Goal: Task Accomplishment & Management: Use online tool/utility

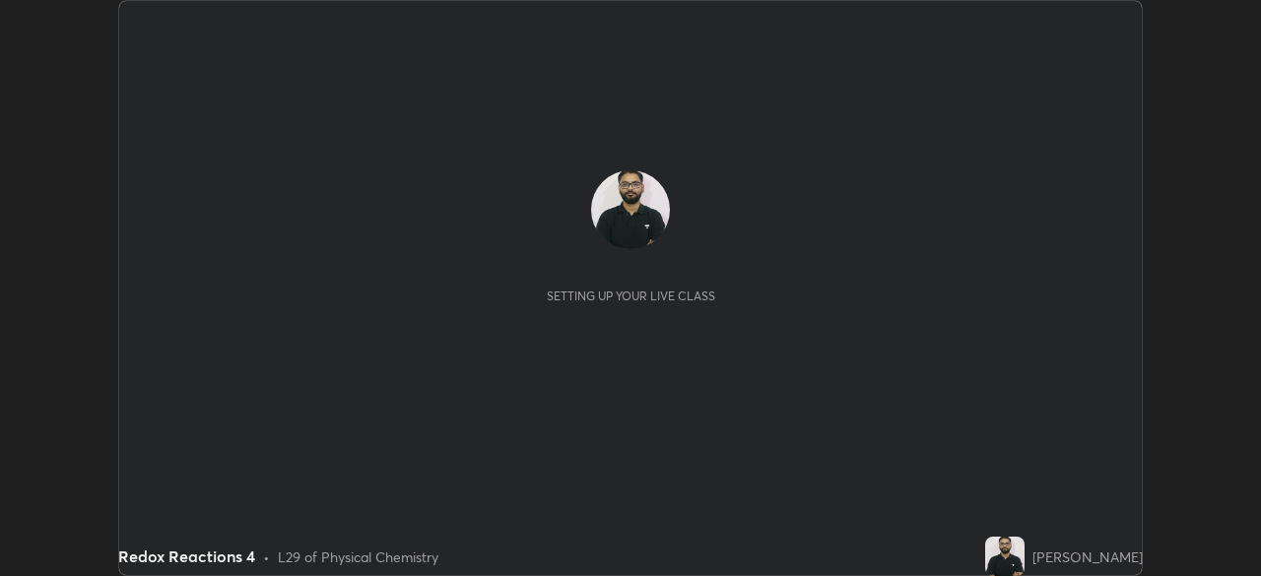
scroll to position [576, 1261]
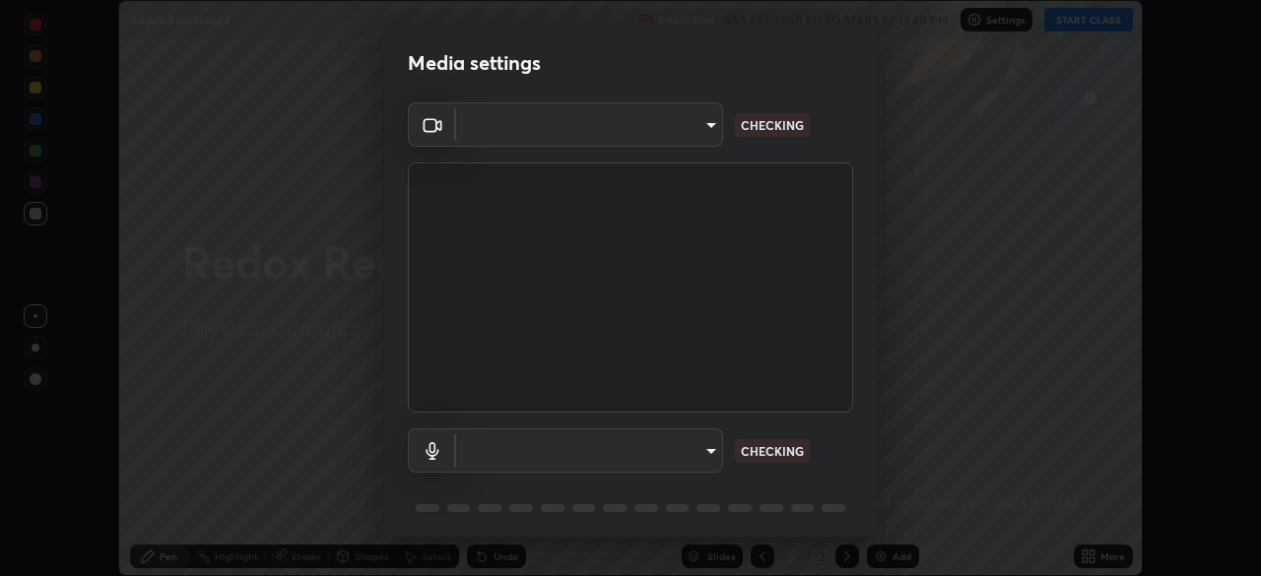
type input "c7661abdb2026871ead36f205add4b28eed2acd2256a3062a57d90756d6a7fda"
click at [724, 429] on div "Default - Microphone (Realtek High Definition Audio) default CHECKING" at bounding box center [630, 451] width 445 height 44
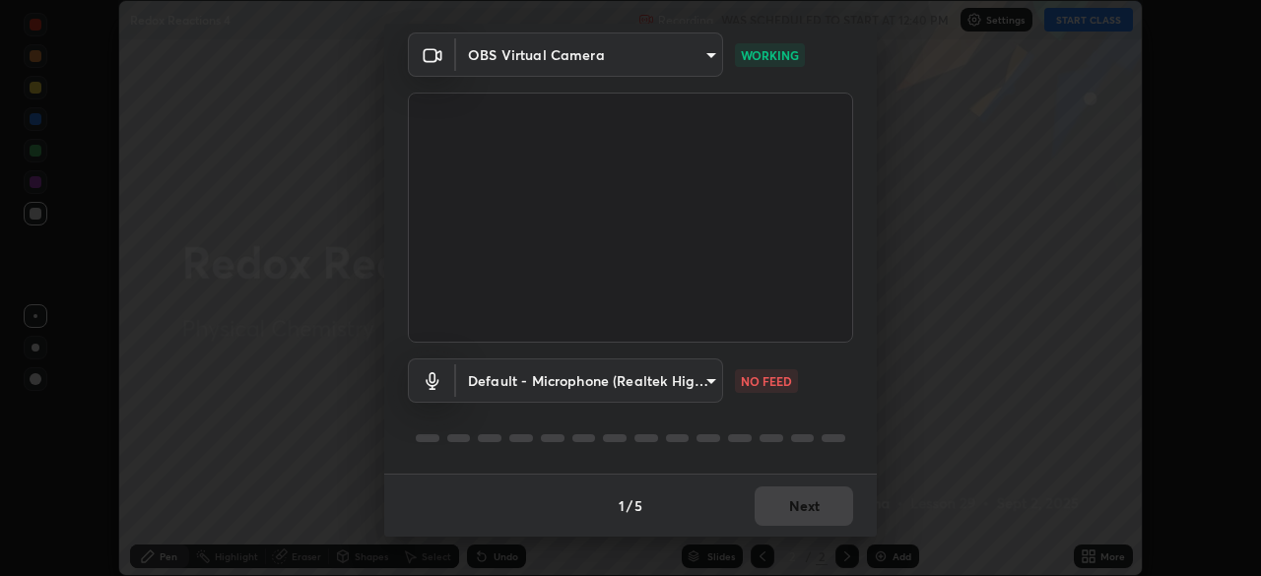
click at [691, 371] on body "Erase all Redox Reactions 4 Recording WAS SCHEDULED TO START AT 12:40 PM Settin…" at bounding box center [630, 288] width 1261 height 576
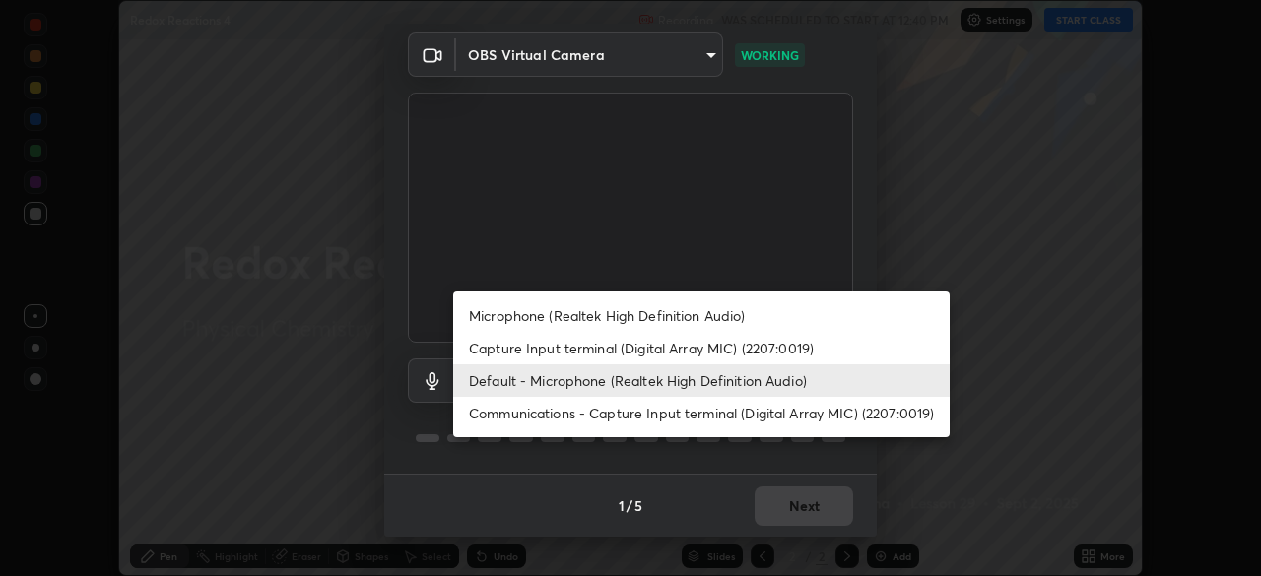
click at [714, 341] on li "Capture Input terminal (Digital Array MIC) (2207:0019)" at bounding box center [701, 348] width 496 height 33
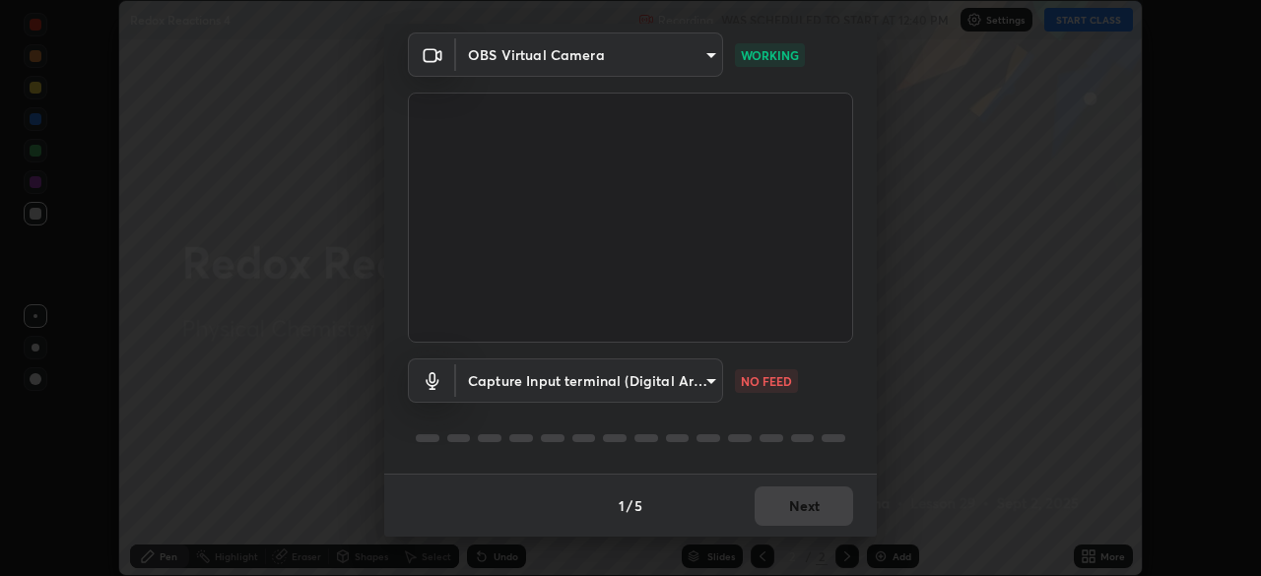
click at [714, 379] on li "Default - Microphone (Realtek High Definition Audio)" at bounding box center [639, 380] width 372 height 19
type input "default"
click at [725, 419] on div "Default - Microphone (Realtek High Definition Audio) default NO FEED" at bounding box center [630, 408] width 445 height 131
click at [712, 381] on body "Erase all Redox Reactions 4 Recording WAS SCHEDULED TO START AT 12:40 PM Settin…" at bounding box center [630, 288] width 1261 height 576
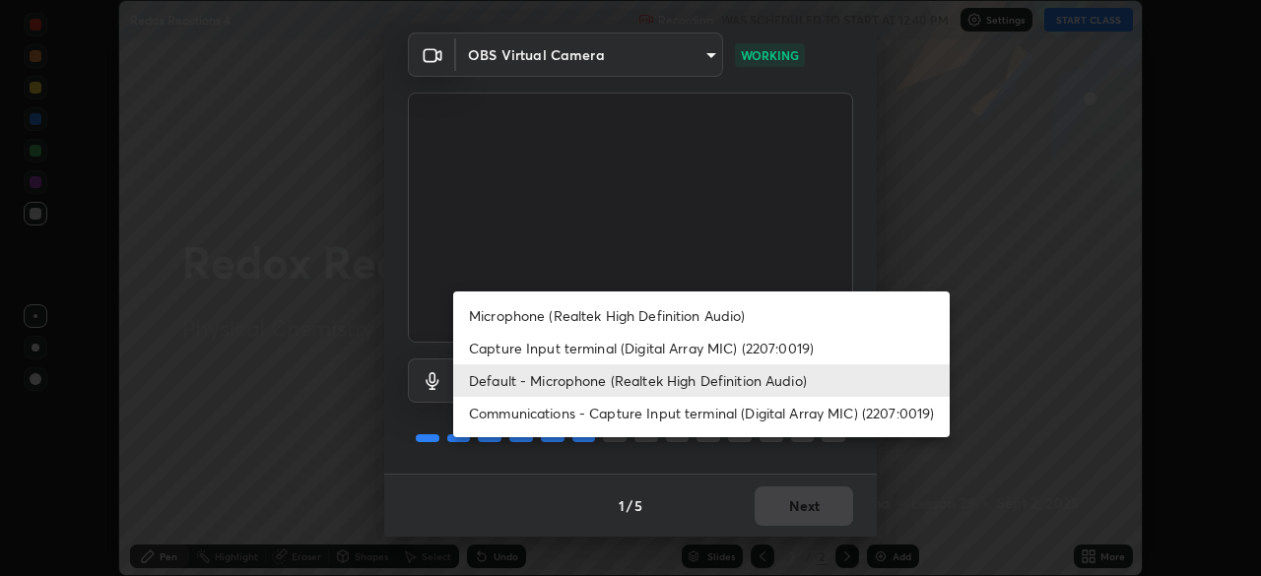
click at [723, 380] on li "Default - Microphone (Realtek High Definition Audio)" at bounding box center [701, 380] width 496 height 33
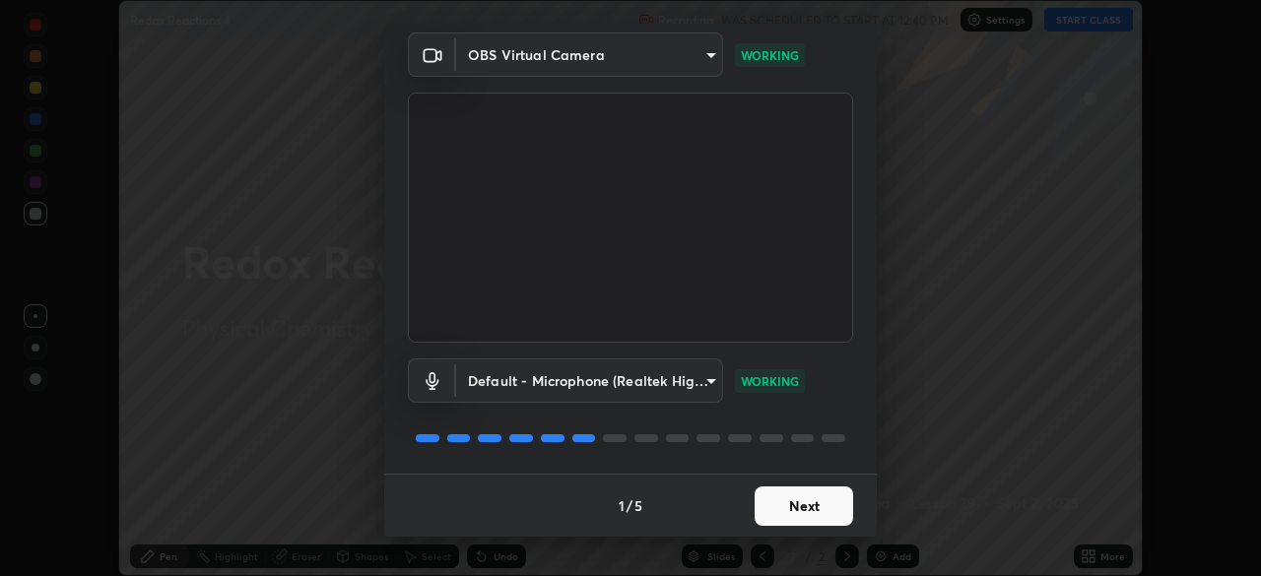
click at [782, 502] on button "Next" at bounding box center [804, 506] width 99 height 39
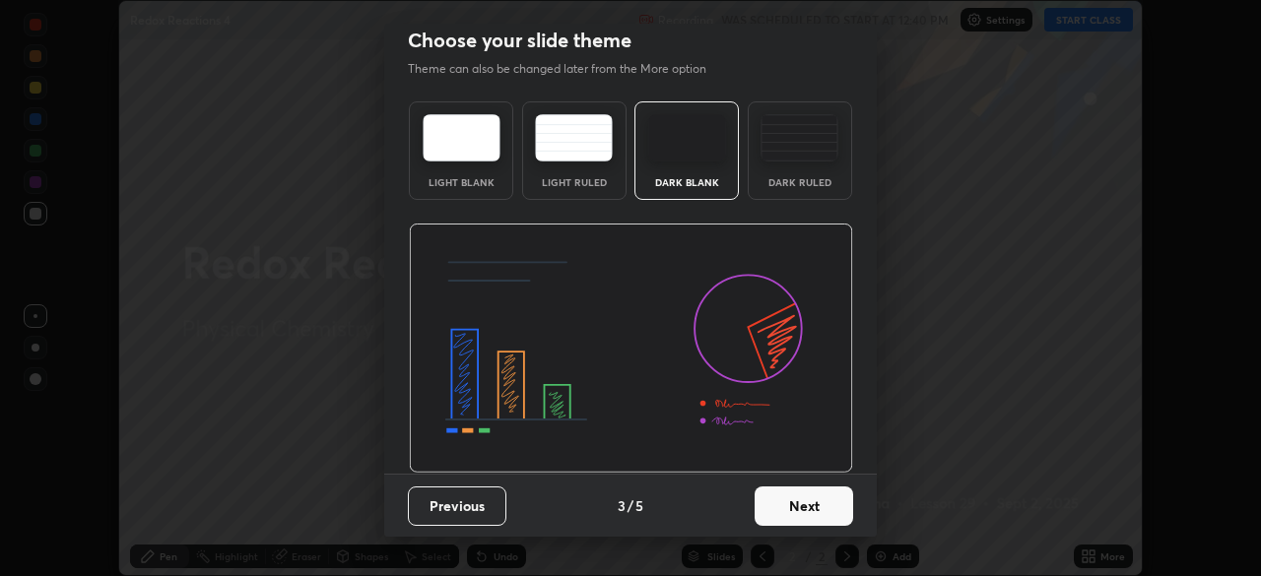
scroll to position [0, 0]
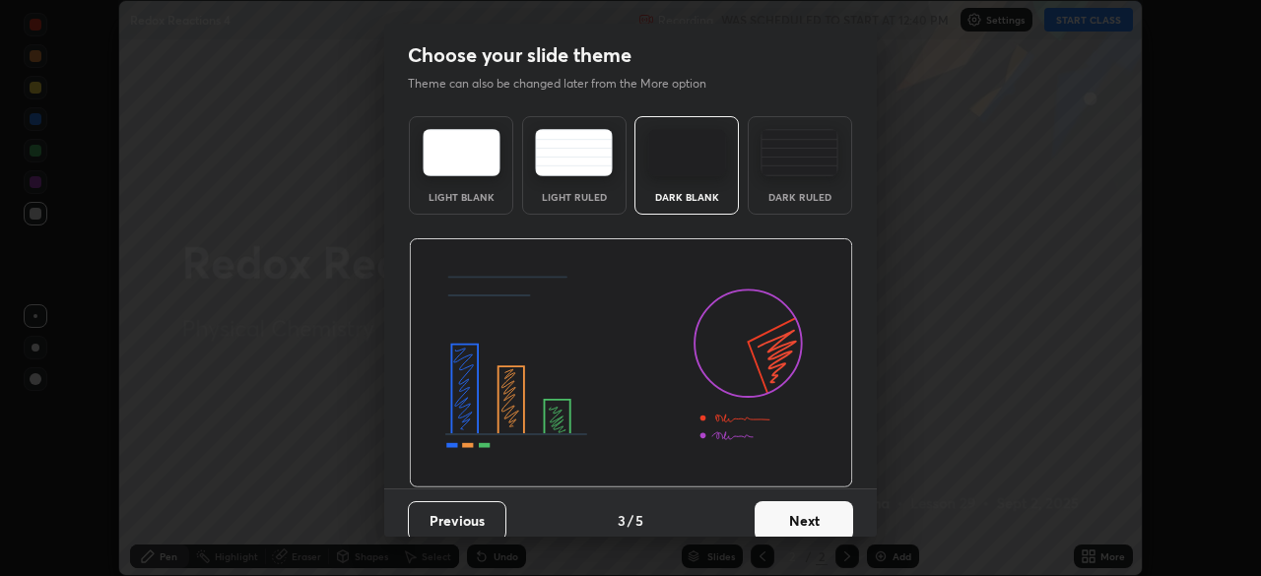
click at [788, 505] on button "Next" at bounding box center [804, 520] width 99 height 39
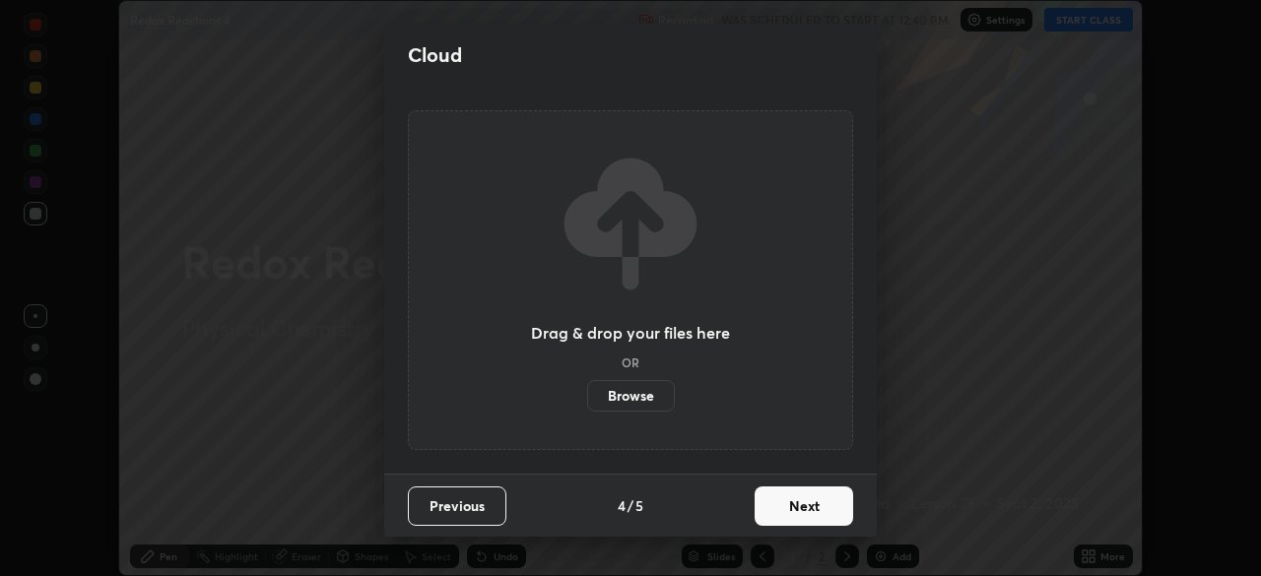
click at [796, 508] on button "Next" at bounding box center [804, 506] width 99 height 39
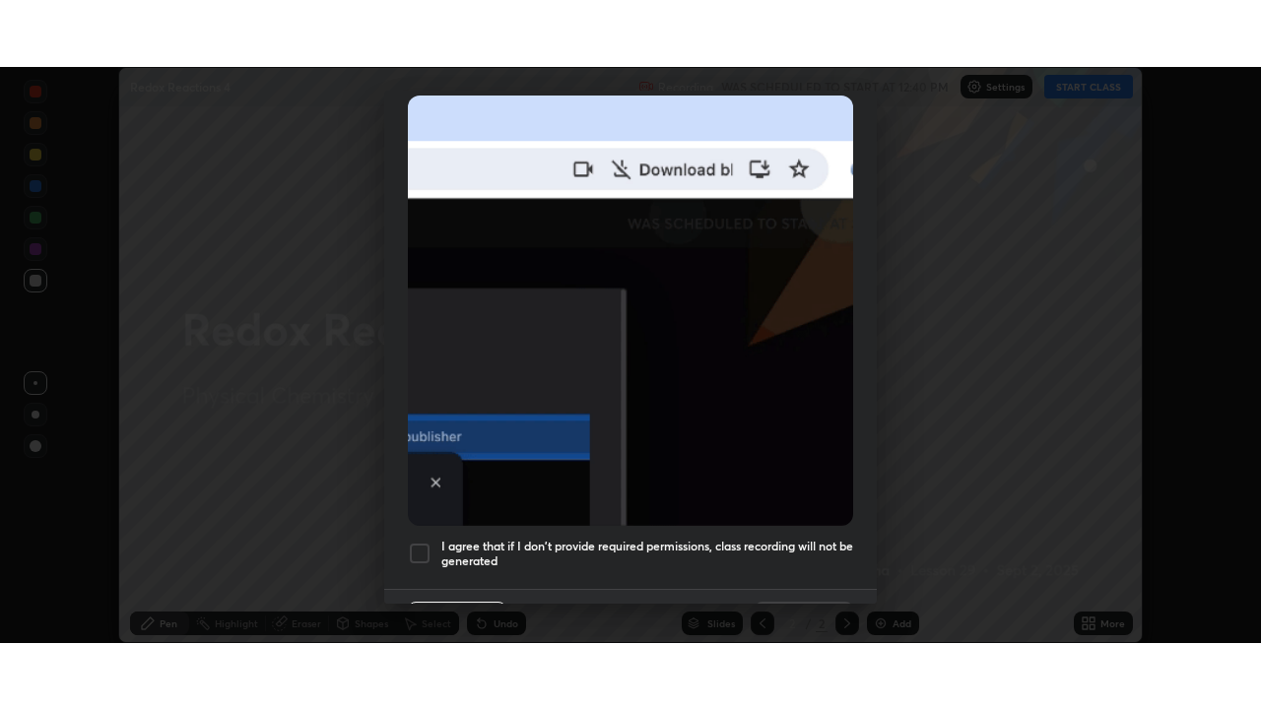
scroll to position [472, 0]
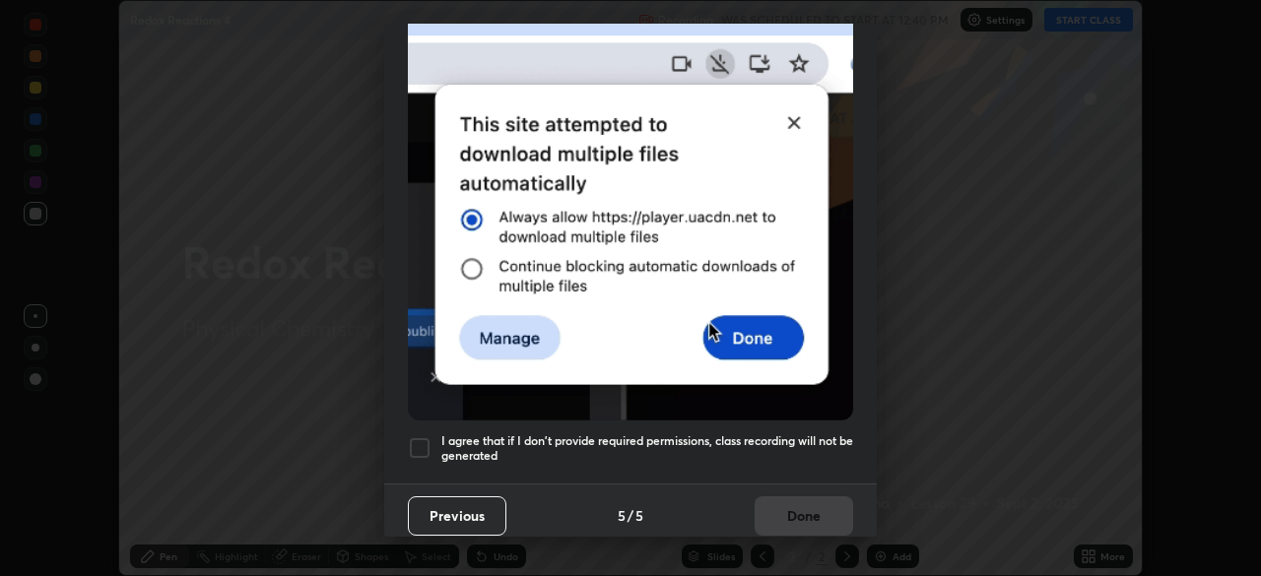
click at [754, 435] on h5 "I agree that if I don't provide required permissions, class recording will not …" at bounding box center [647, 448] width 412 height 31
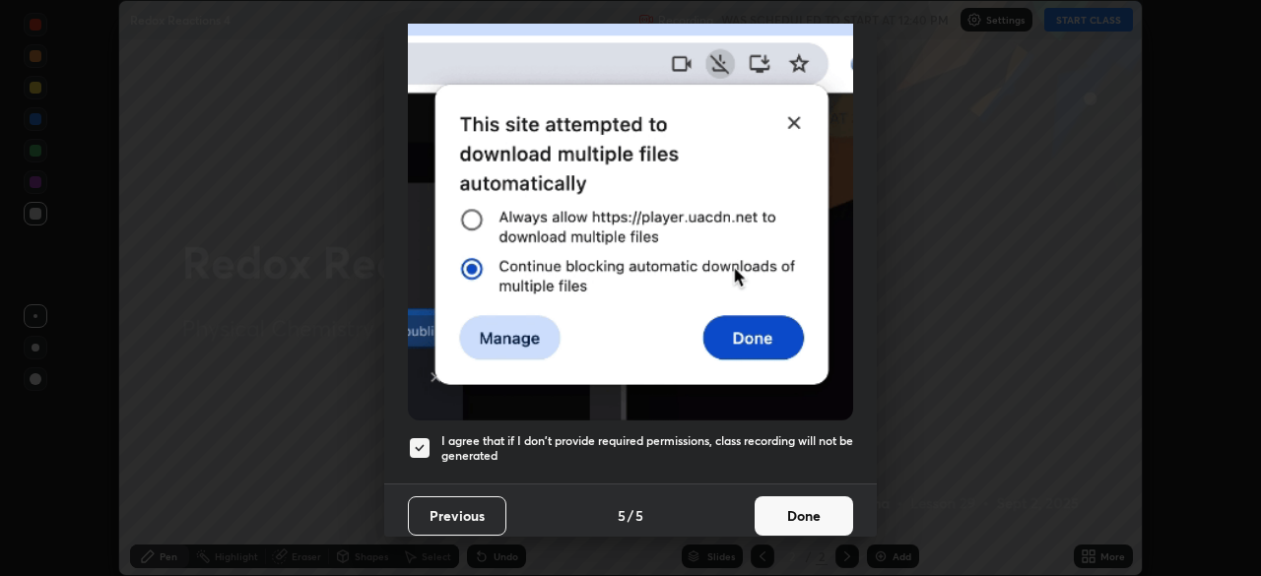
click at [767, 502] on button "Done" at bounding box center [804, 515] width 99 height 39
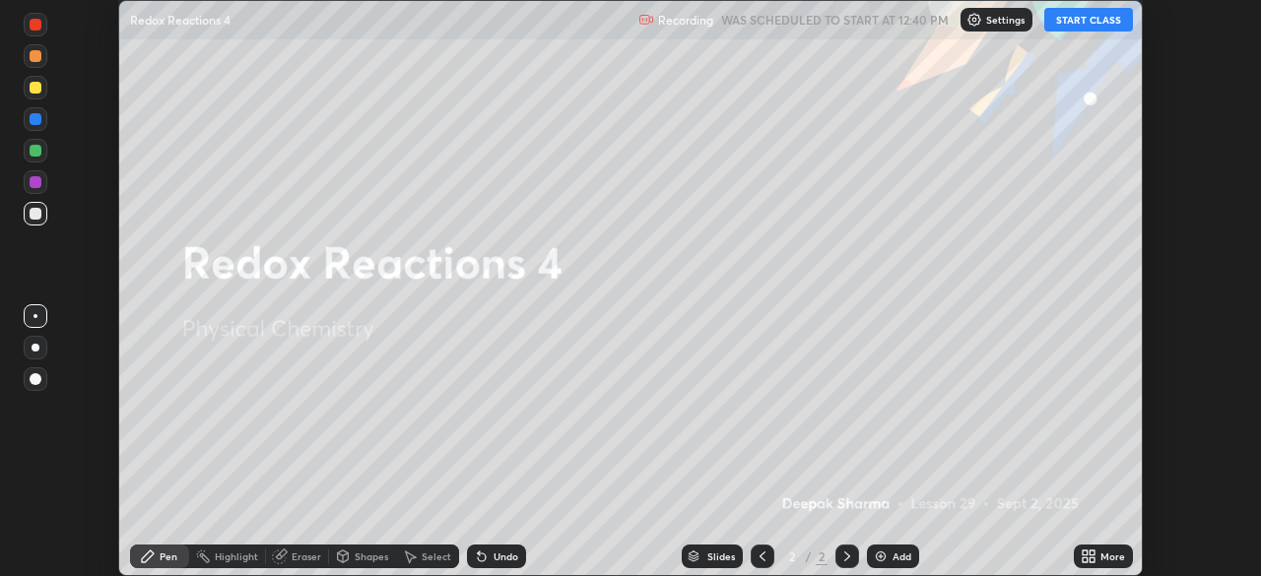
click at [1122, 18] on button "START CLASS" at bounding box center [1088, 20] width 89 height 24
click at [1091, 560] on icon at bounding box center [1092, 560] width 5 height 5
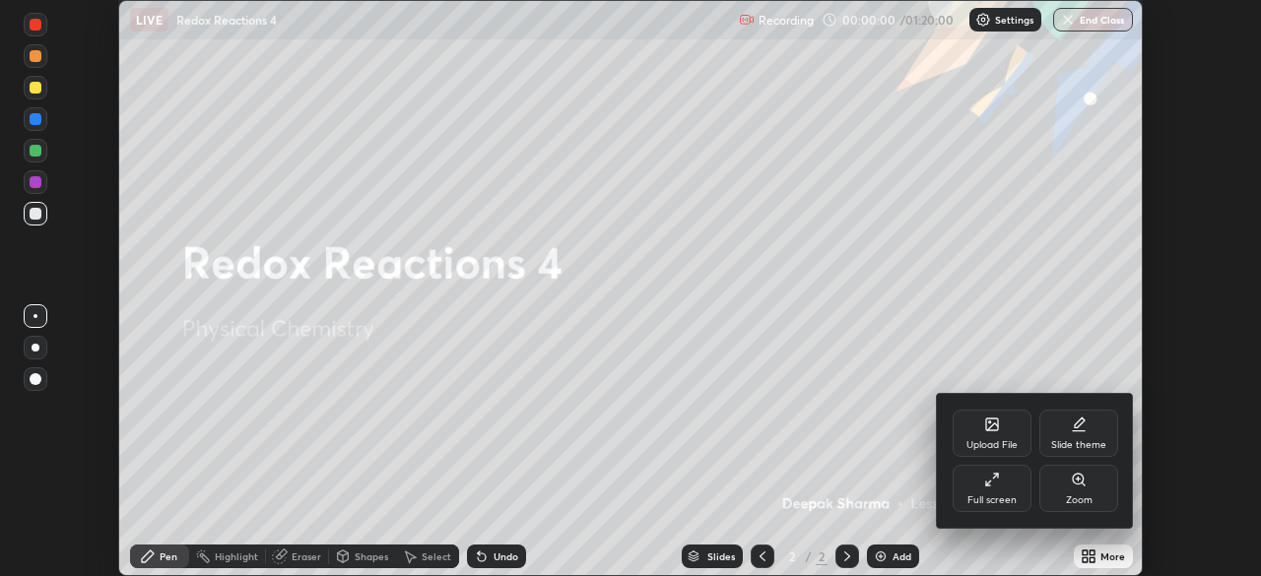
click at [1006, 495] on div "Full screen" at bounding box center [991, 500] width 49 height 10
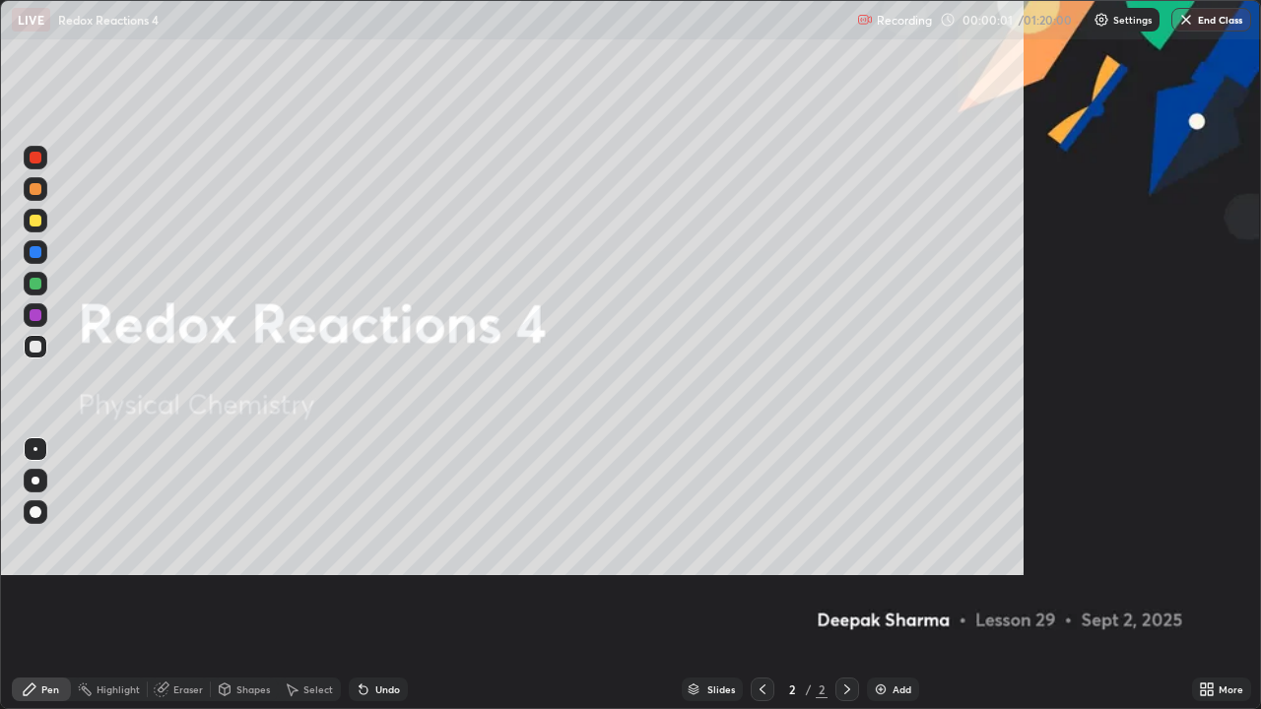
scroll to position [709, 1261]
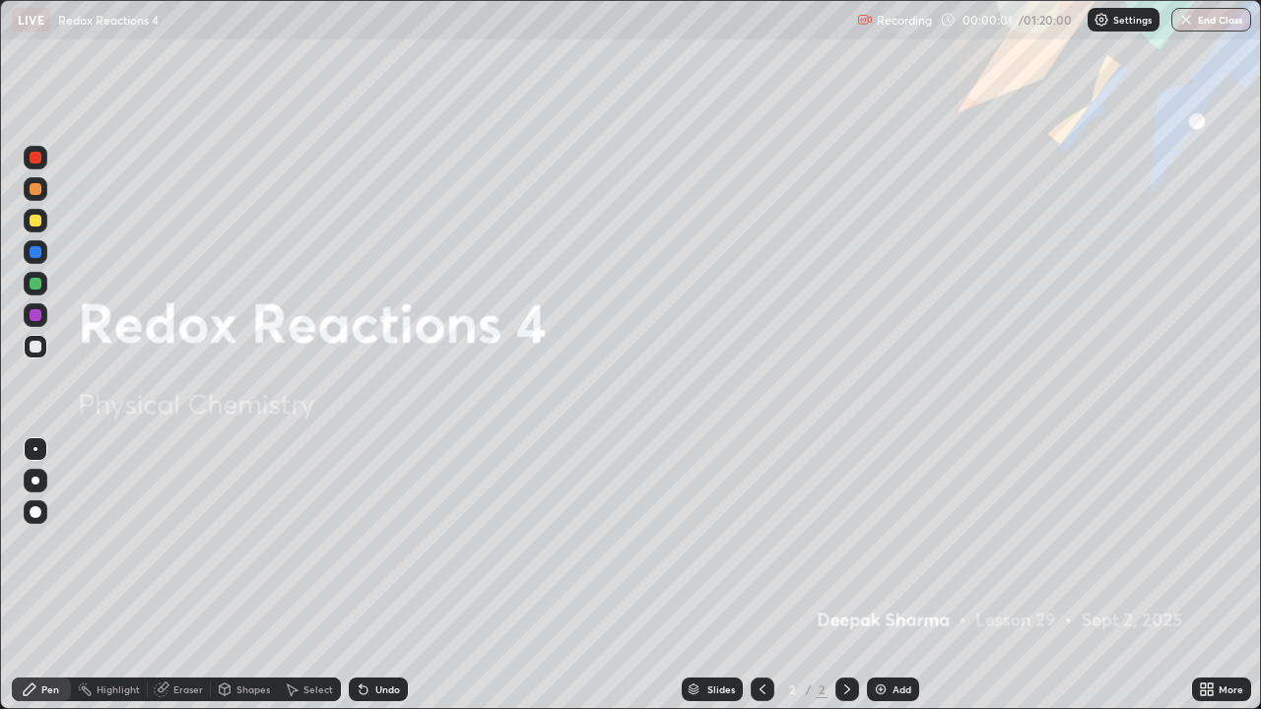
click at [898, 575] on div "Add" at bounding box center [901, 690] width 19 height 10
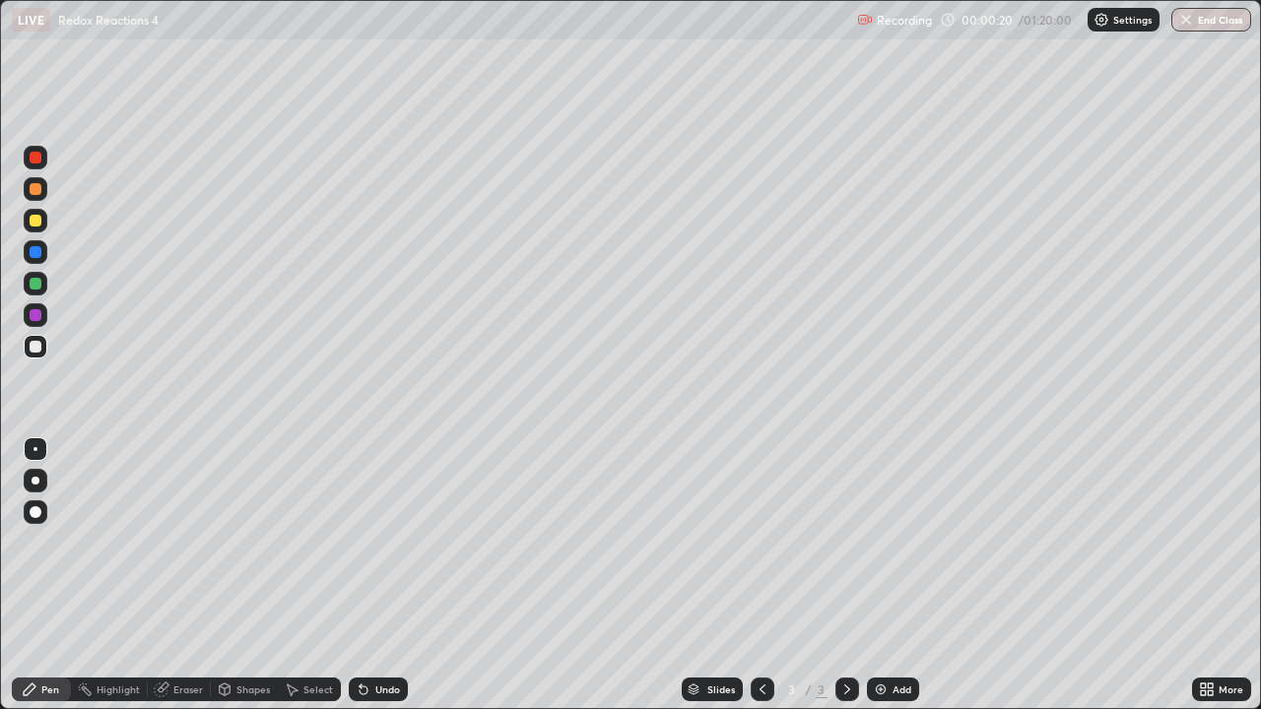
click at [42, 225] on div at bounding box center [36, 221] width 24 height 24
click at [46, 191] on div at bounding box center [36, 189] width 24 height 24
click at [42, 342] on div at bounding box center [36, 347] width 24 height 24
click at [375, 575] on div "Undo" at bounding box center [387, 690] width 25 height 10
click at [883, 575] on img at bounding box center [881, 690] width 16 height 16
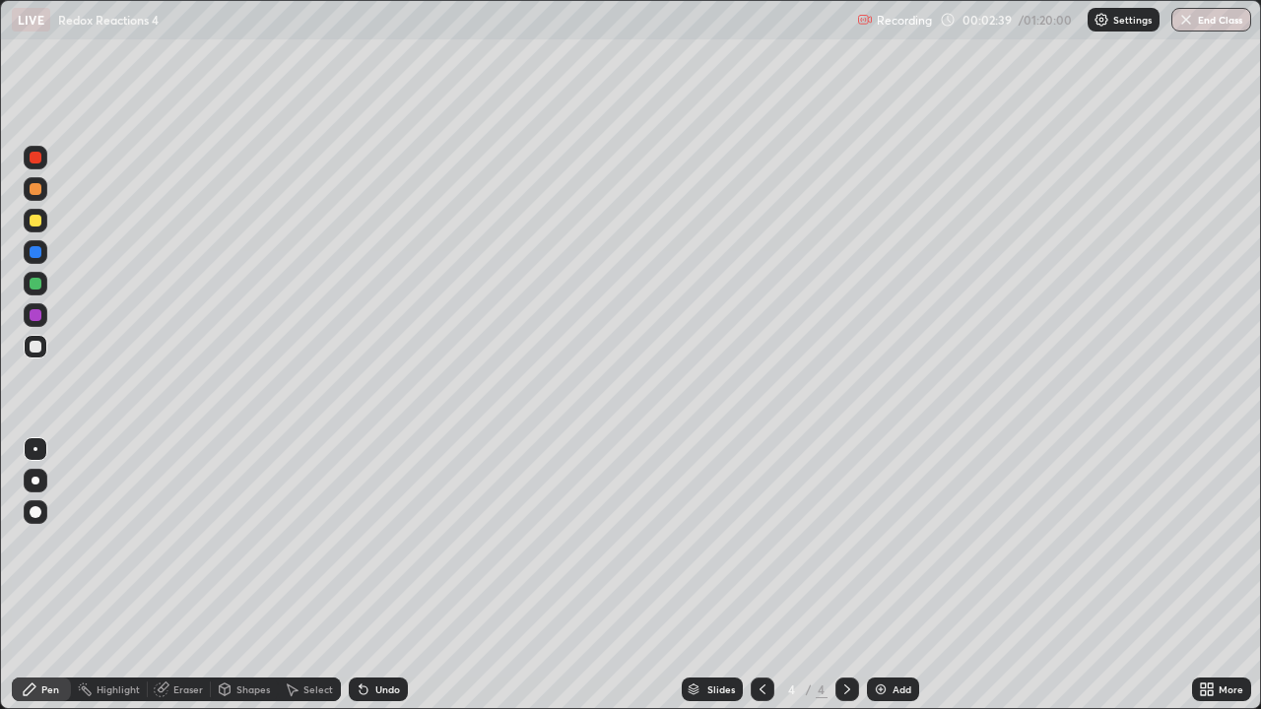
click at [36, 221] on div at bounding box center [36, 221] width 12 height 12
click at [45, 195] on div at bounding box center [36, 189] width 24 height 24
click at [760, 575] on icon at bounding box center [763, 690] width 16 height 16
click at [844, 575] on icon at bounding box center [847, 690] width 16 height 16
click at [44, 345] on div at bounding box center [36, 347] width 24 height 24
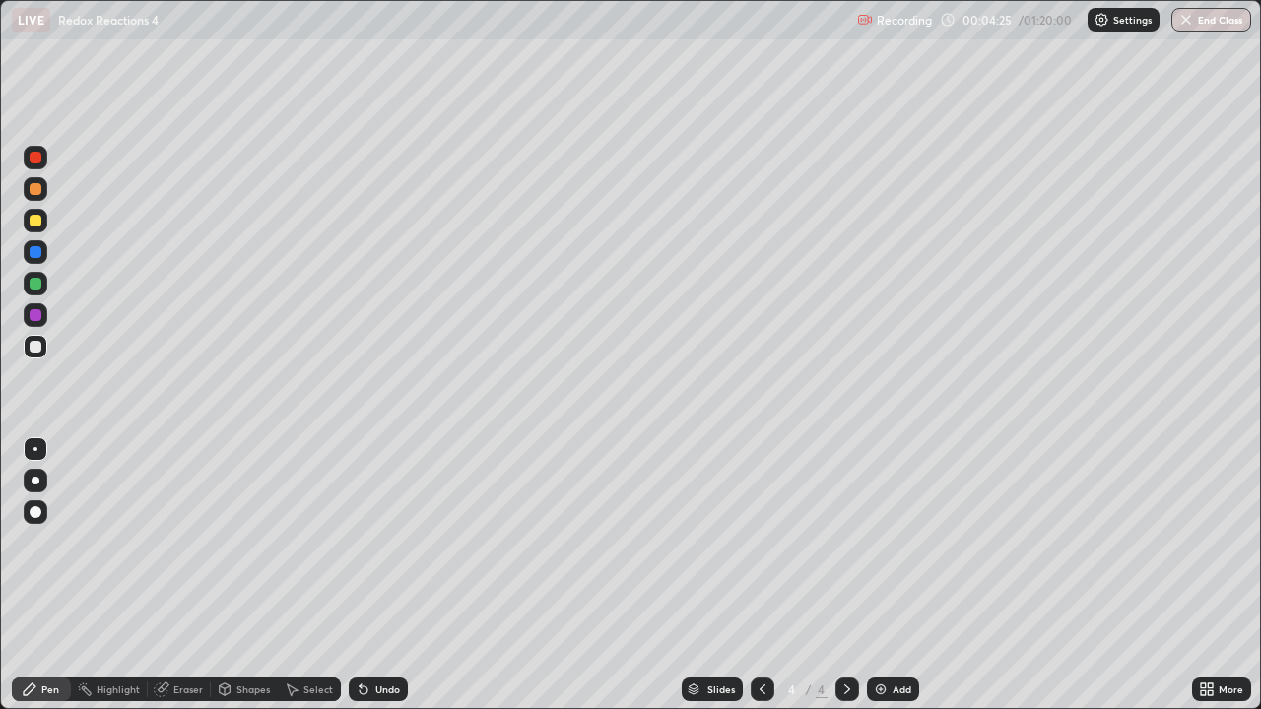
click at [893, 575] on div "Add" at bounding box center [901, 690] width 19 height 10
click at [44, 218] on div at bounding box center [36, 221] width 24 height 24
click at [46, 284] on div at bounding box center [36, 284] width 24 height 24
click at [45, 189] on div at bounding box center [36, 189] width 24 height 24
click at [44, 347] on div at bounding box center [36, 347] width 24 height 24
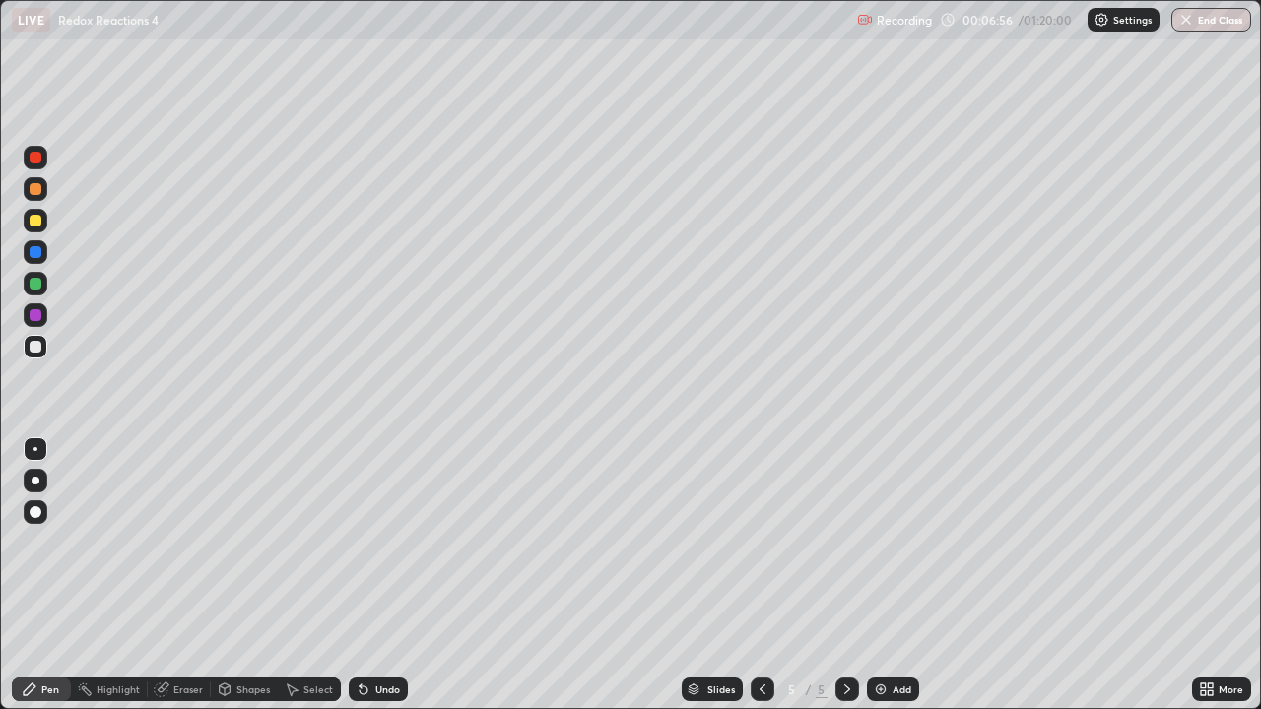
click at [45, 158] on div at bounding box center [36, 158] width 24 height 24
click at [39, 315] on div at bounding box center [36, 315] width 12 height 12
click at [33, 346] on div at bounding box center [36, 347] width 12 height 12
click at [42, 193] on div at bounding box center [36, 189] width 24 height 24
click at [36, 346] on div at bounding box center [36, 347] width 12 height 12
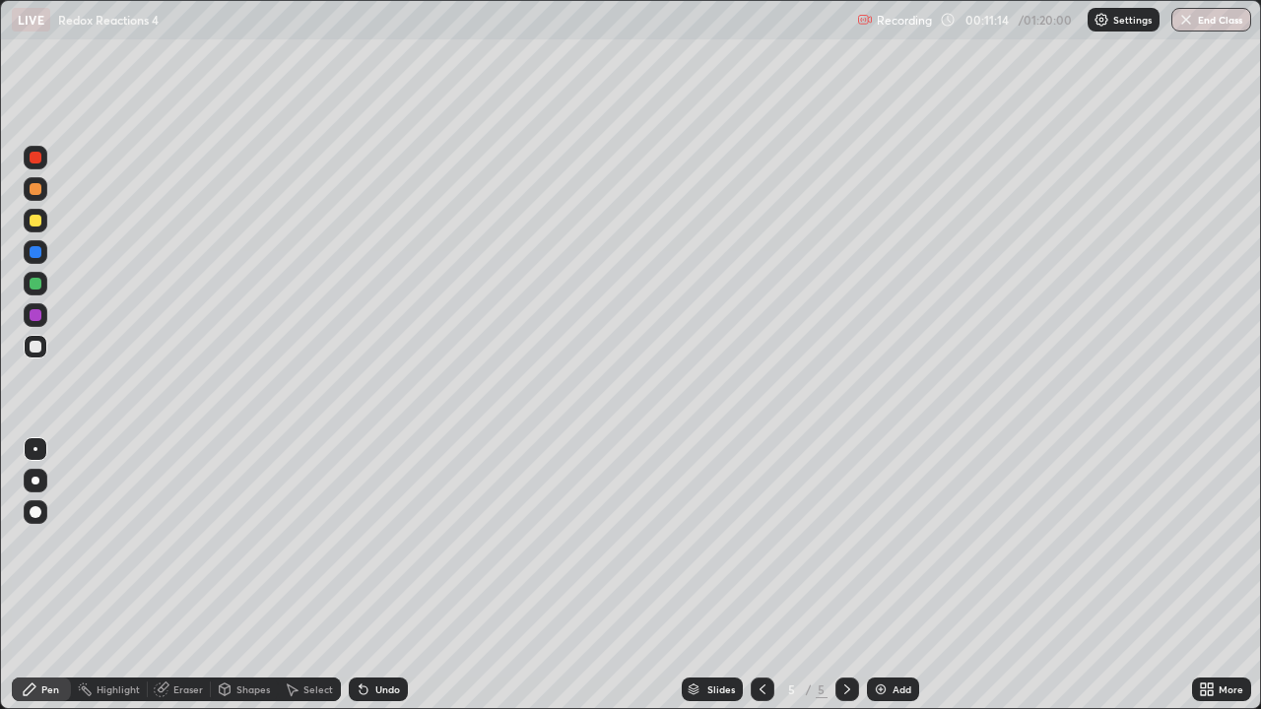
click at [880, 575] on img at bounding box center [881, 690] width 16 height 16
click at [44, 221] on div at bounding box center [36, 221] width 24 height 24
click at [28, 281] on div at bounding box center [36, 284] width 24 height 24
click at [42, 194] on div at bounding box center [36, 189] width 24 height 24
click at [36, 347] on div at bounding box center [36, 347] width 12 height 12
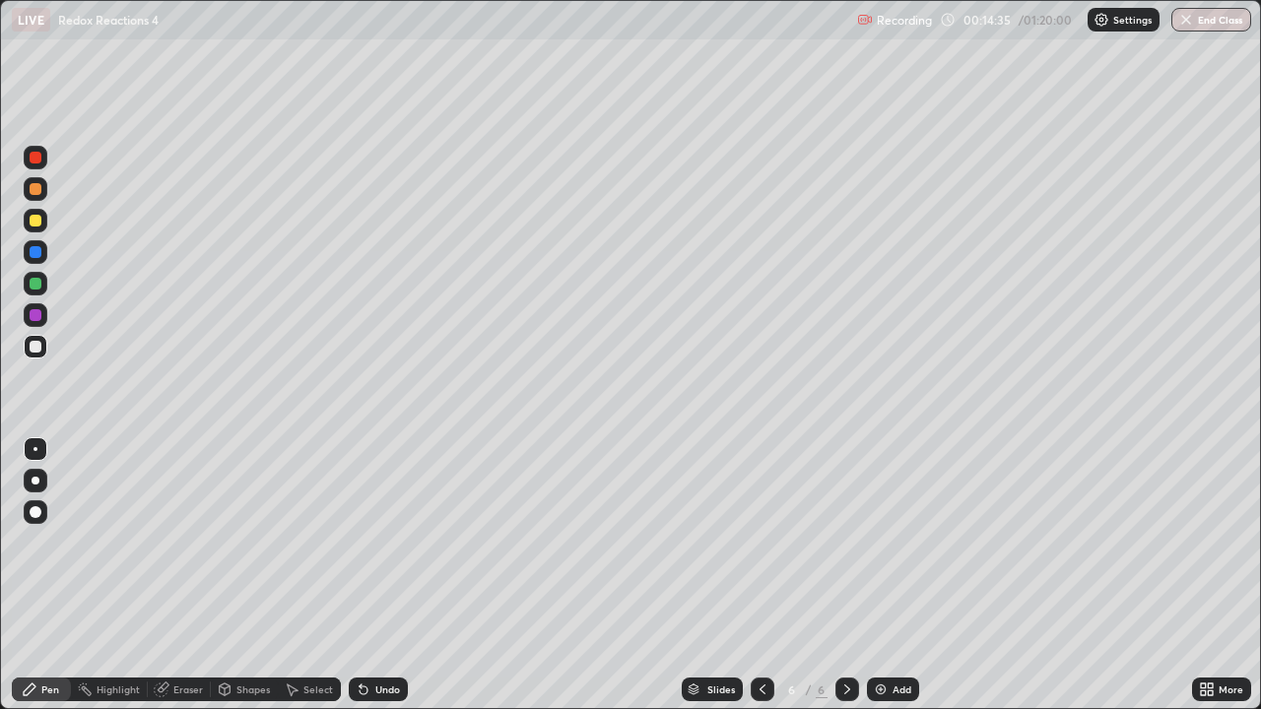
click at [179, 575] on div "Eraser" at bounding box center [179, 690] width 63 height 24
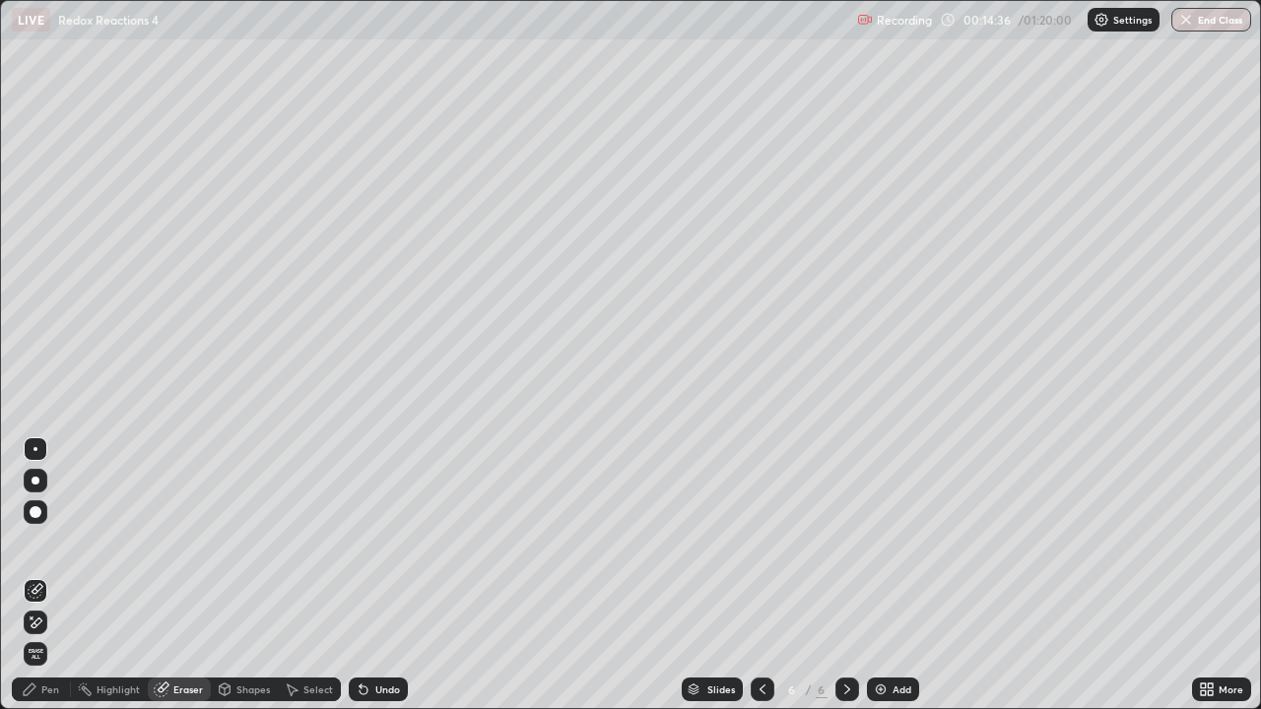
click at [33, 512] on div at bounding box center [36, 512] width 12 height 12
click at [44, 575] on div "Pen" at bounding box center [50, 690] width 18 height 10
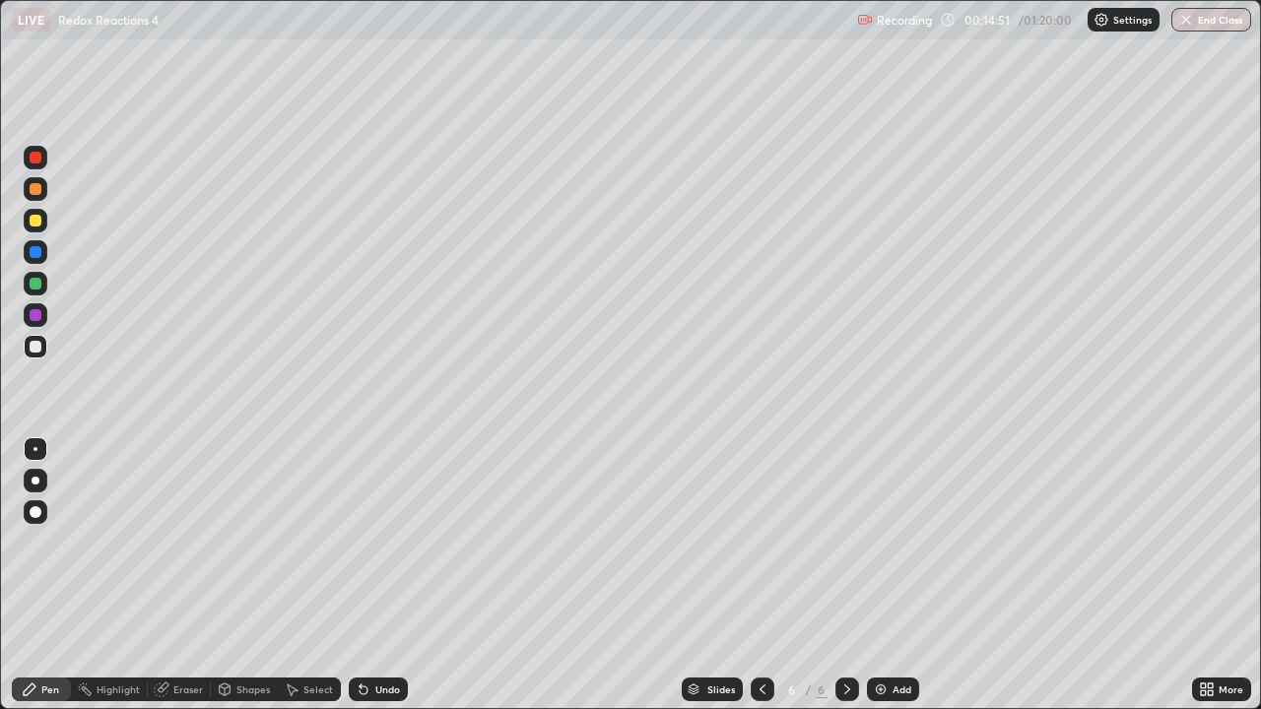
click at [167, 575] on icon at bounding box center [162, 690] width 16 height 16
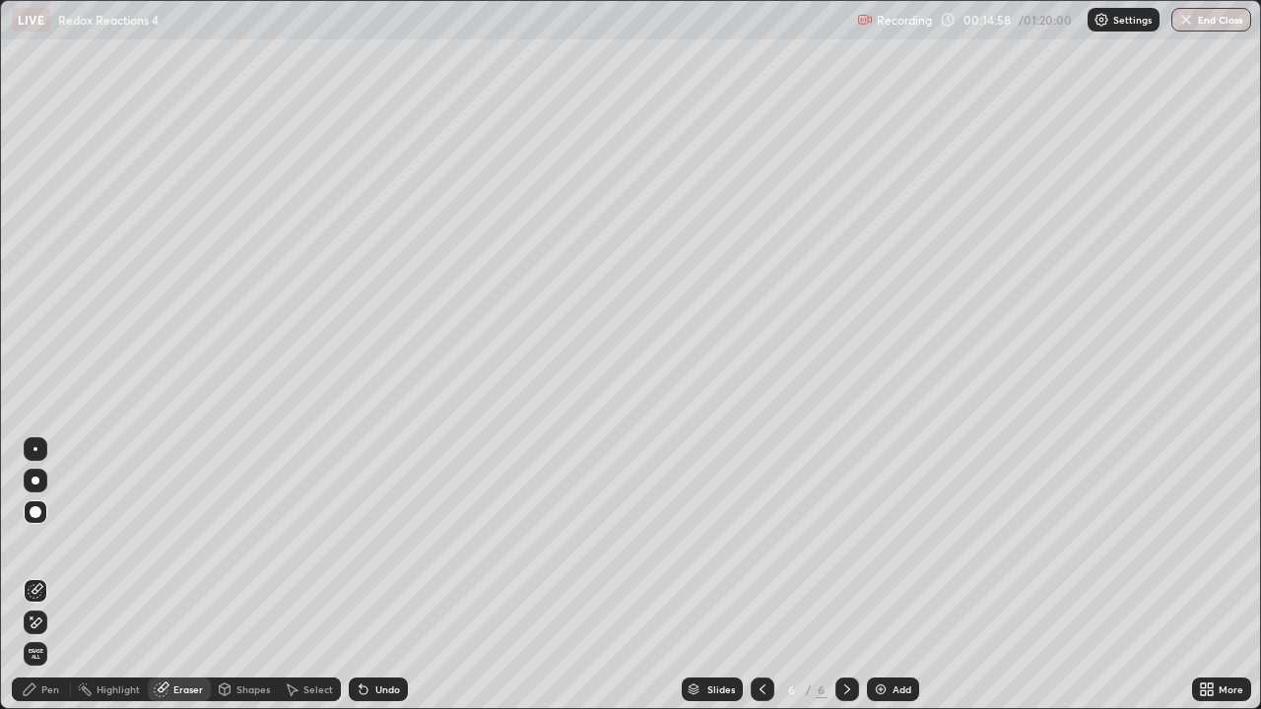
click at [32, 575] on icon at bounding box center [30, 690] width 16 height 16
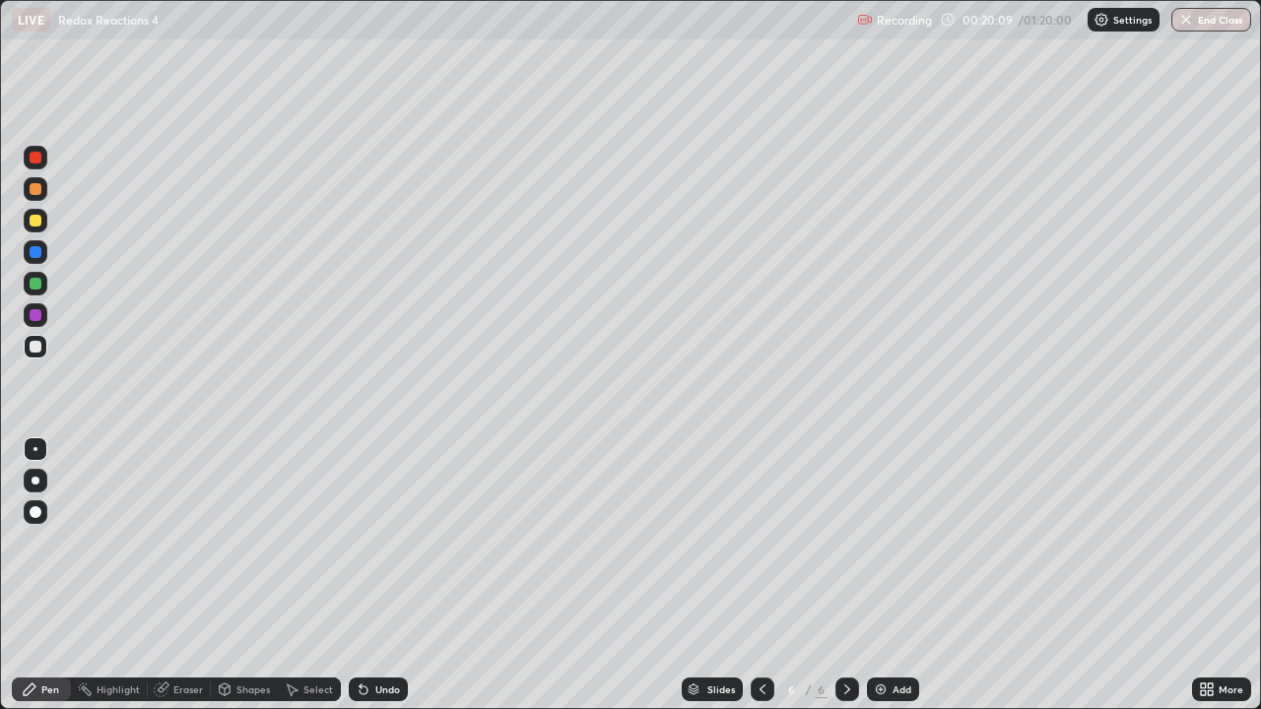
click at [889, 575] on div "Add" at bounding box center [893, 690] width 52 height 24
click at [42, 227] on div at bounding box center [36, 221] width 24 height 24
click at [44, 191] on div at bounding box center [36, 189] width 24 height 24
click at [383, 575] on div "Undo" at bounding box center [387, 690] width 25 height 10
click at [379, 575] on div "Undo" at bounding box center [387, 690] width 25 height 10
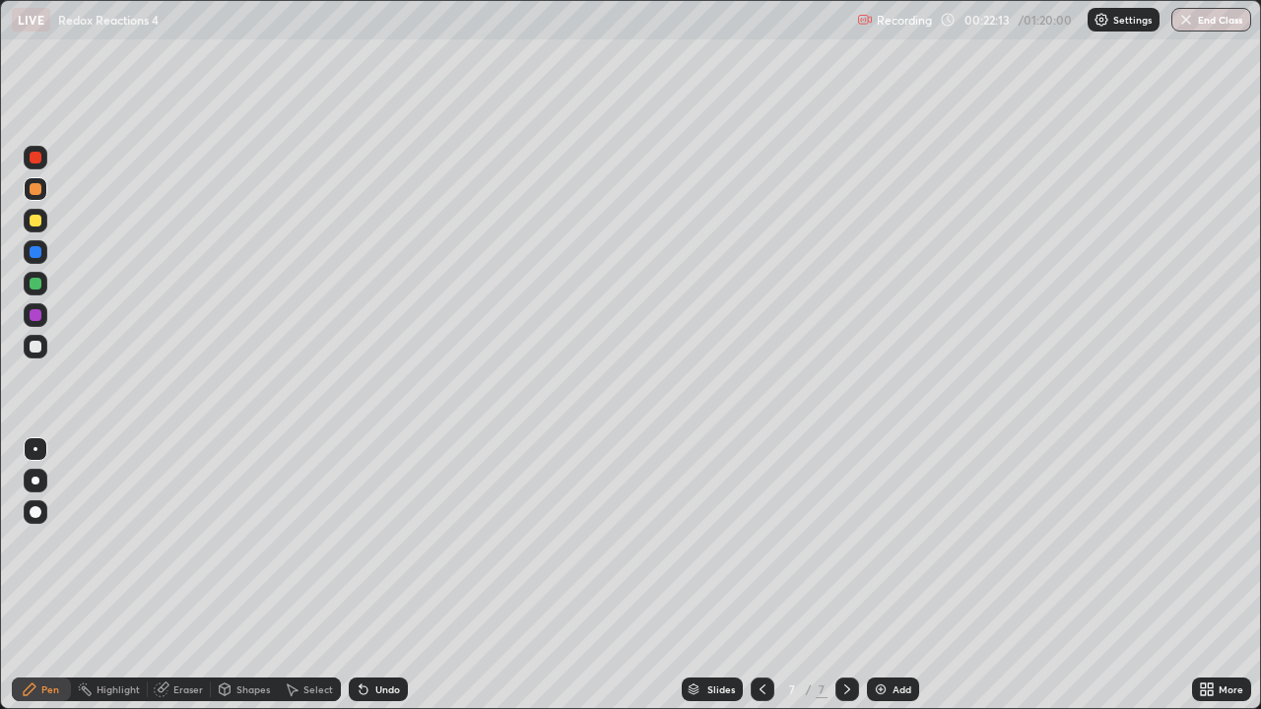
click at [379, 575] on div "Undo" at bounding box center [387, 690] width 25 height 10
click at [372, 575] on div "Undo" at bounding box center [378, 690] width 59 height 24
click at [368, 575] on div "Undo" at bounding box center [378, 690] width 59 height 24
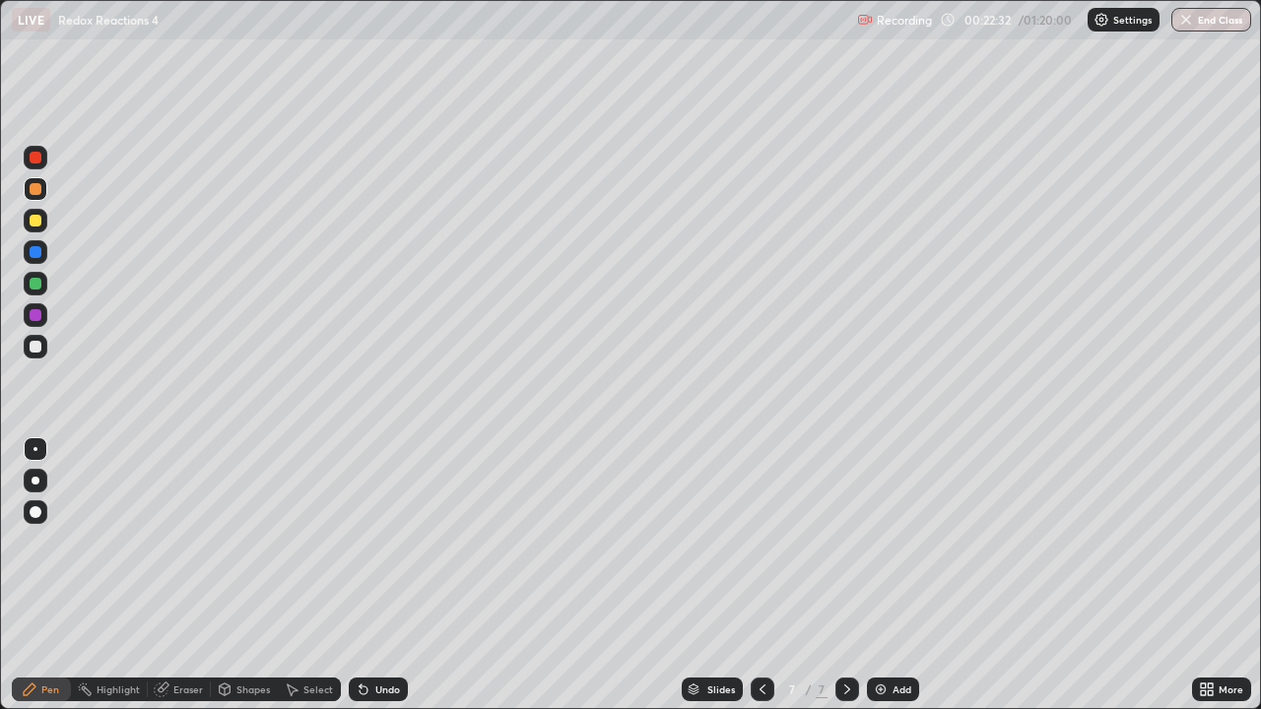
click at [187, 575] on div "Eraser" at bounding box center [188, 690] width 30 height 10
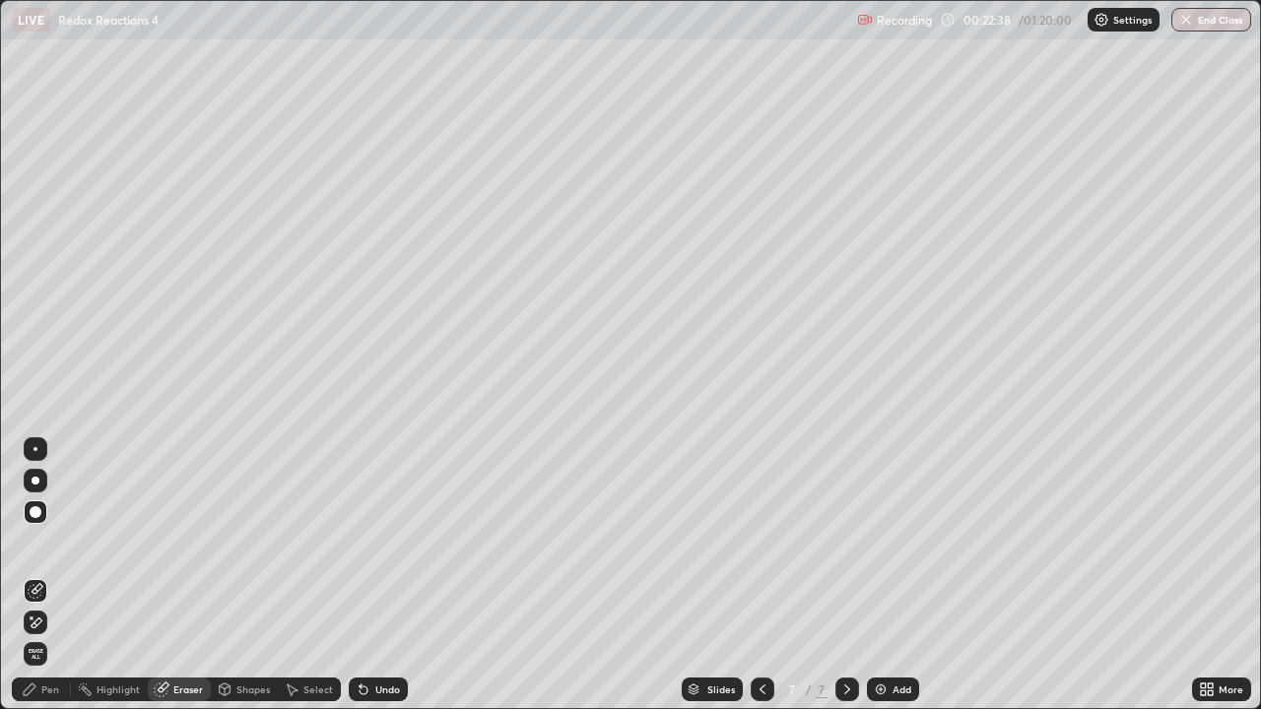
click at [53, 575] on div "Pen" at bounding box center [50, 690] width 18 height 10
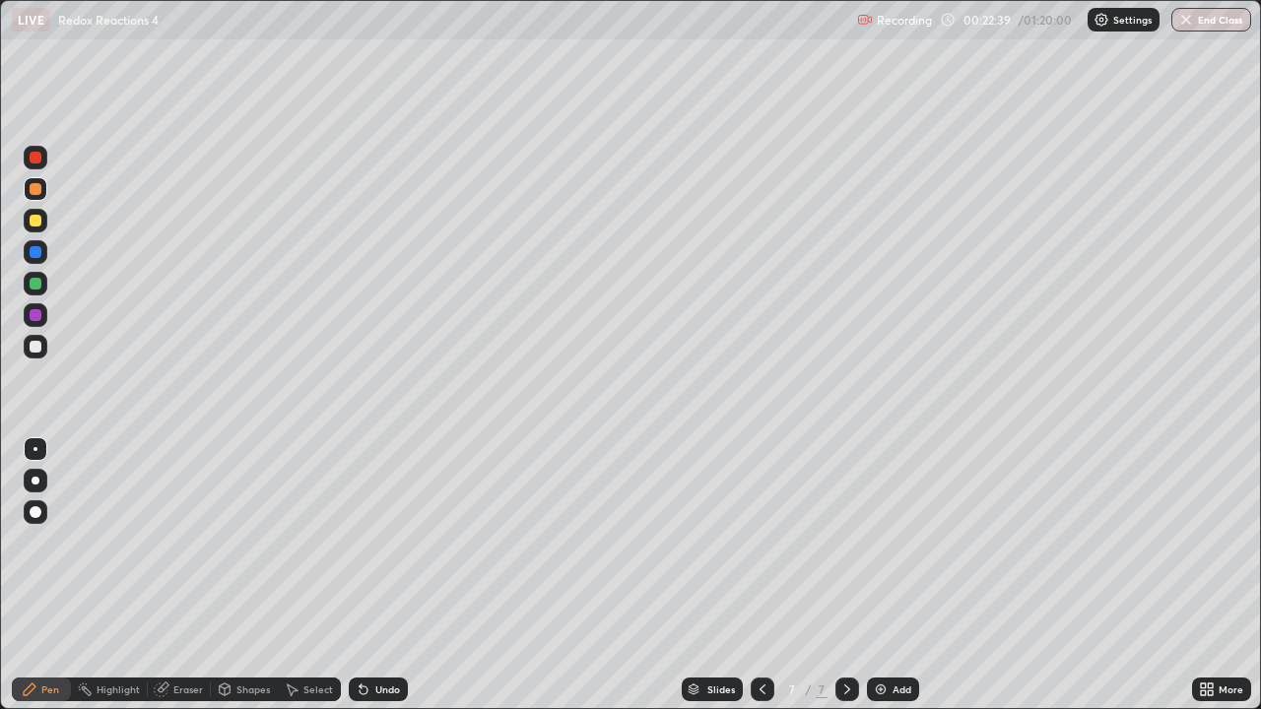
click at [45, 343] on div at bounding box center [36, 347] width 24 height 24
click at [39, 318] on div at bounding box center [36, 315] width 12 height 12
click at [36, 242] on div at bounding box center [36, 252] width 24 height 24
click at [32, 344] on div at bounding box center [36, 347] width 12 height 12
click at [377, 575] on div "Undo" at bounding box center [387, 690] width 25 height 10
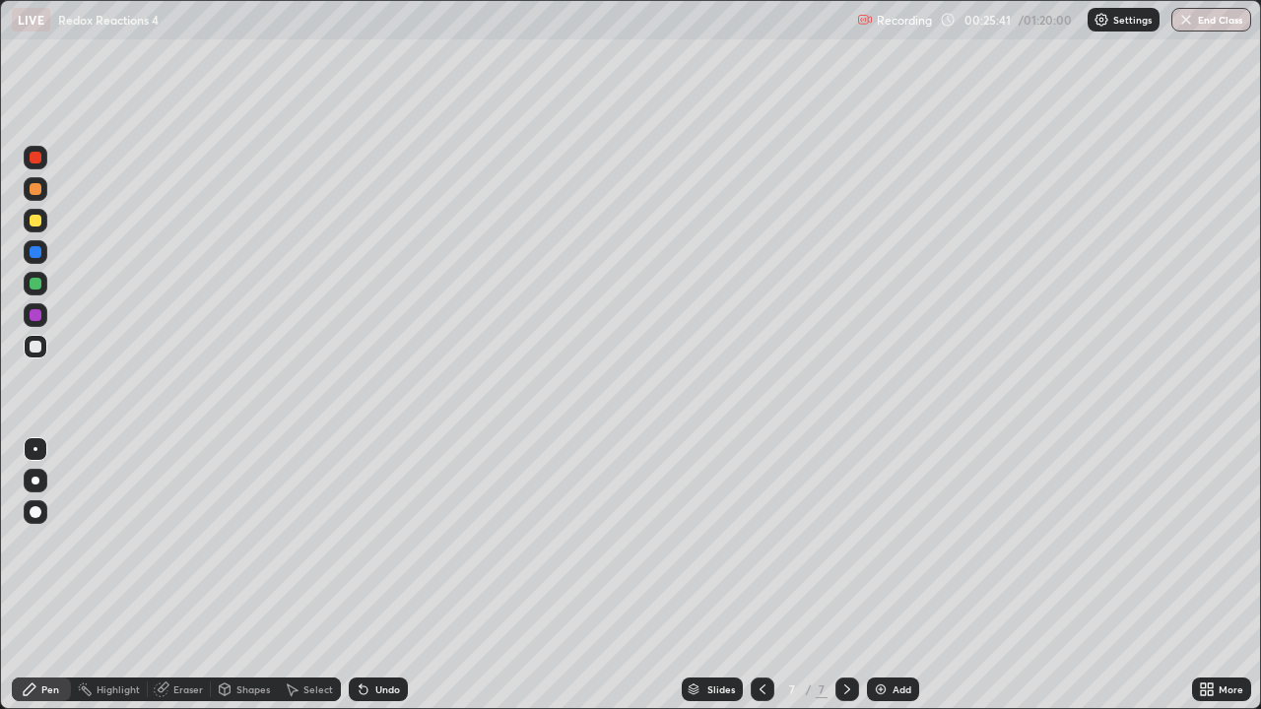
click at [903, 575] on div "Add" at bounding box center [901, 690] width 19 height 10
click at [45, 220] on div at bounding box center [36, 221] width 24 height 24
click at [375, 575] on div "Undo" at bounding box center [387, 690] width 25 height 10
click at [233, 575] on div "Shapes" at bounding box center [244, 690] width 67 height 24
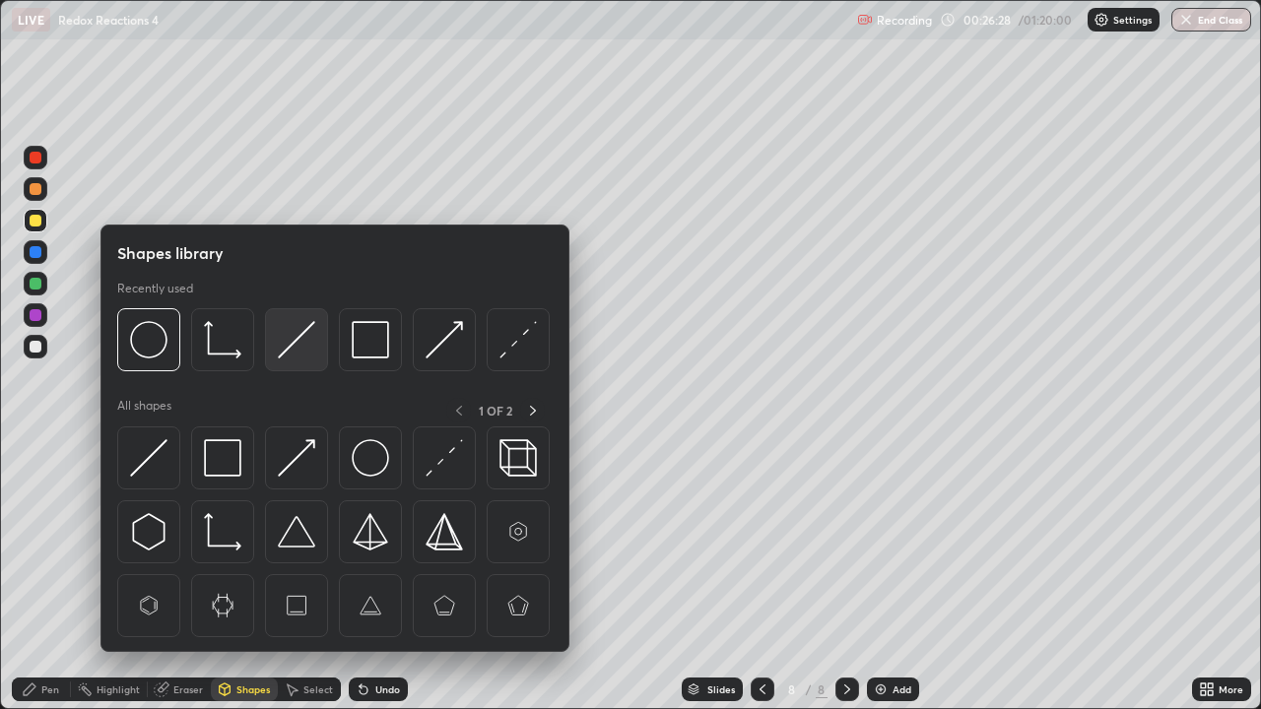
click at [297, 332] on img at bounding box center [296, 339] width 37 height 37
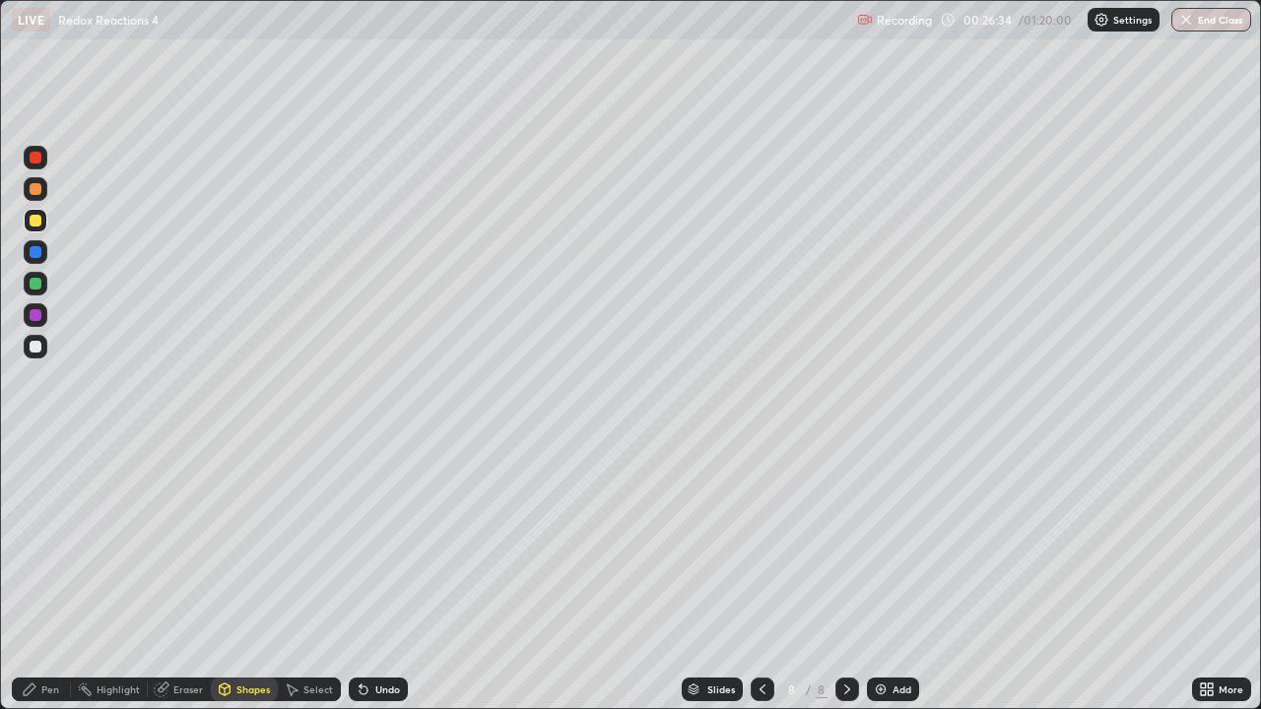
click at [50, 575] on div "Pen" at bounding box center [50, 690] width 18 height 10
click at [378, 575] on div "Undo" at bounding box center [387, 690] width 25 height 10
click at [375, 575] on div "Undo" at bounding box center [387, 690] width 25 height 10
click at [191, 575] on div "Eraser" at bounding box center [188, 690] width 30 height 10
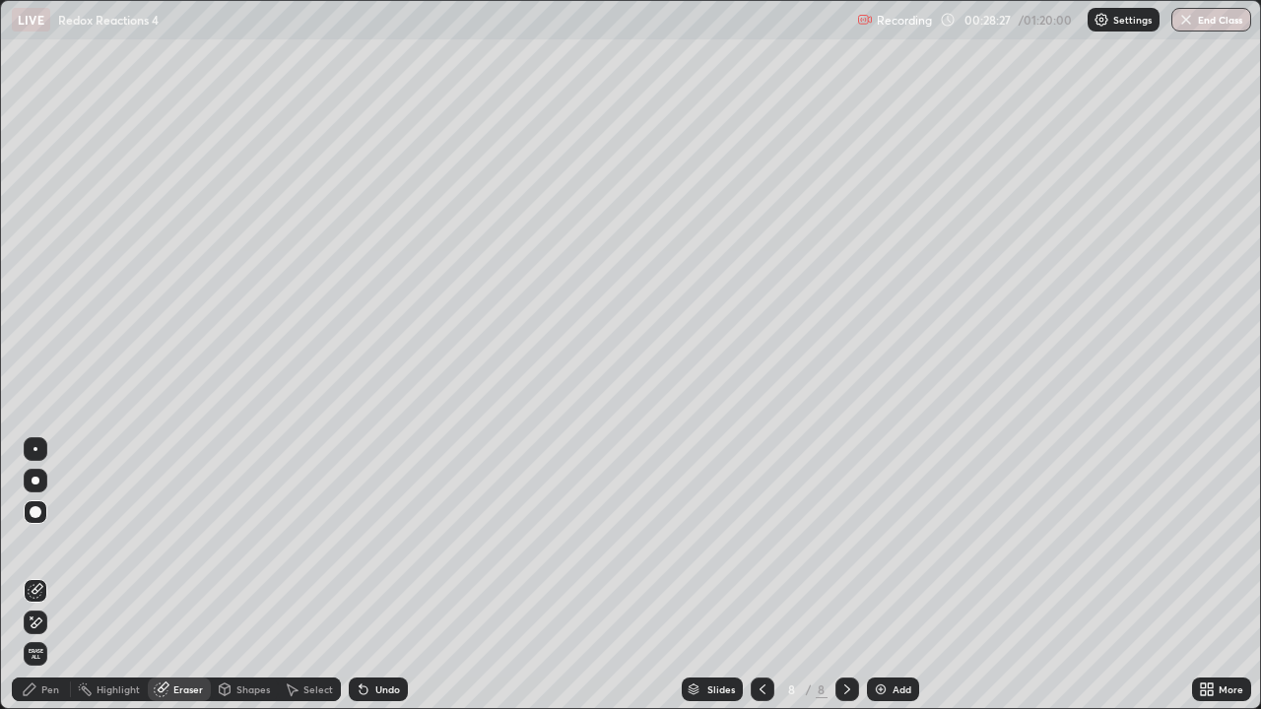
click at [888, 575] on div "Add" at bounding box center [893, 690] width 52 height 24
click at [36, 575] on icon at bounding box center [30, 690] width 16 height 16
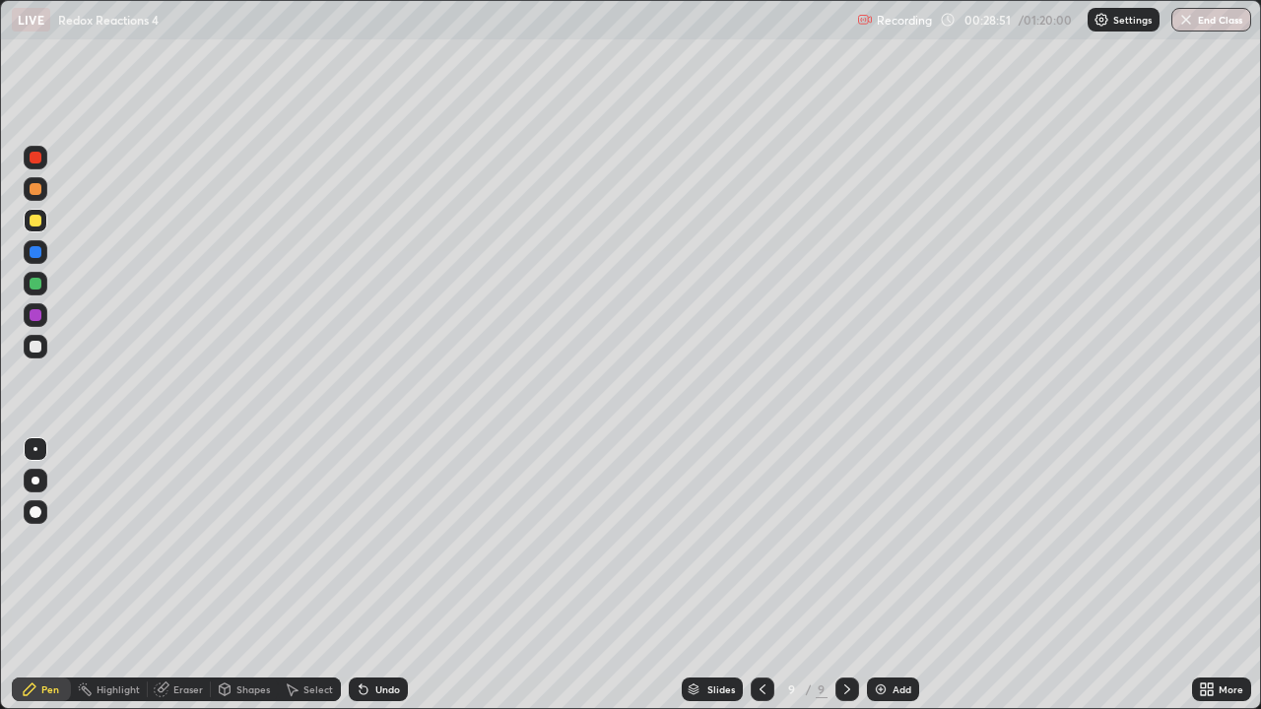
click at [760, 575] on icon at bounding box center [763, 690] width 16 height 16
click at [845, 575] on icon at bounding box center [847, 690] width 16 height 16
click at [758, 575] on icon at bounding box center [763, 690] width 16 height 16
click at [844, 575] on icon at bounding box center [847, 690] width 6 height 10
click at [366, 575] on icon at bounding box center [364, 690] width 16 height 16
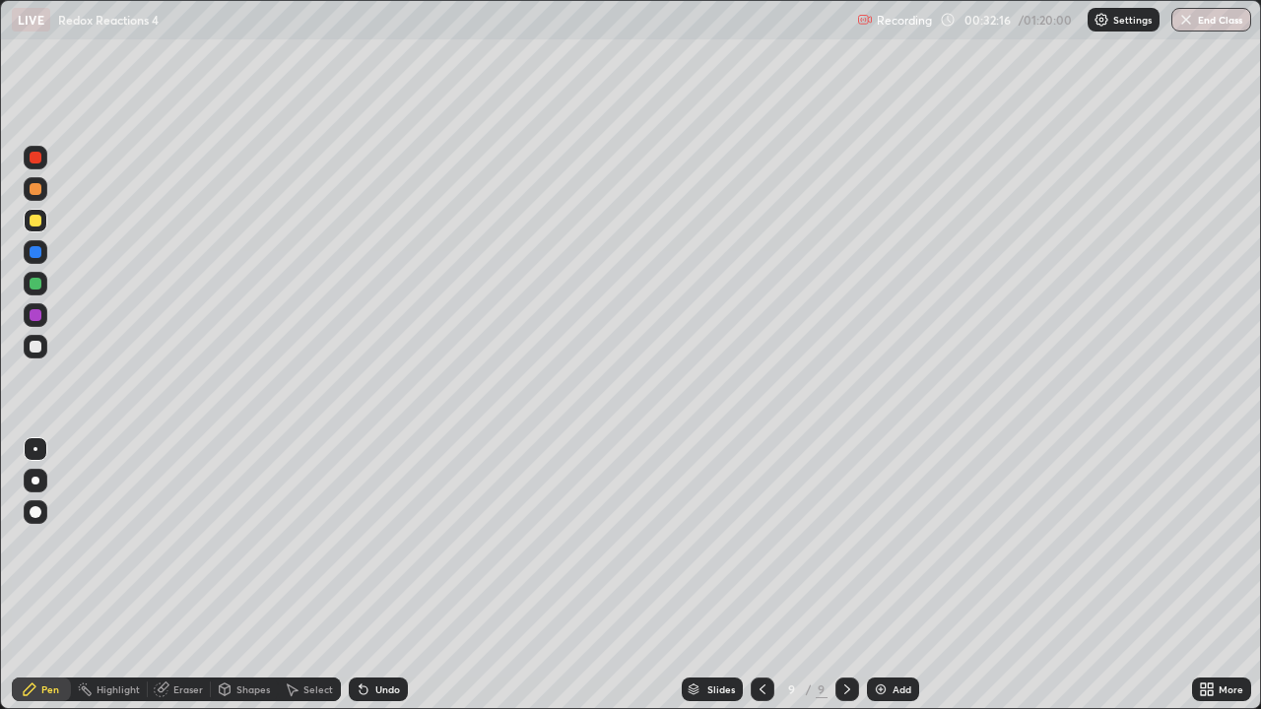
click at [366, 575] on icon at bounding box center [364, 690] width 16 height 16
click at [361, 575] on icon at bounding box center [364, 691] width 8 height 8
click at [367, 575] on icon at bounding box center [364, 690] width 16 height 16
click at [369, 575] on div "Undo" at bounding box center [378, 690] width 59 height 24
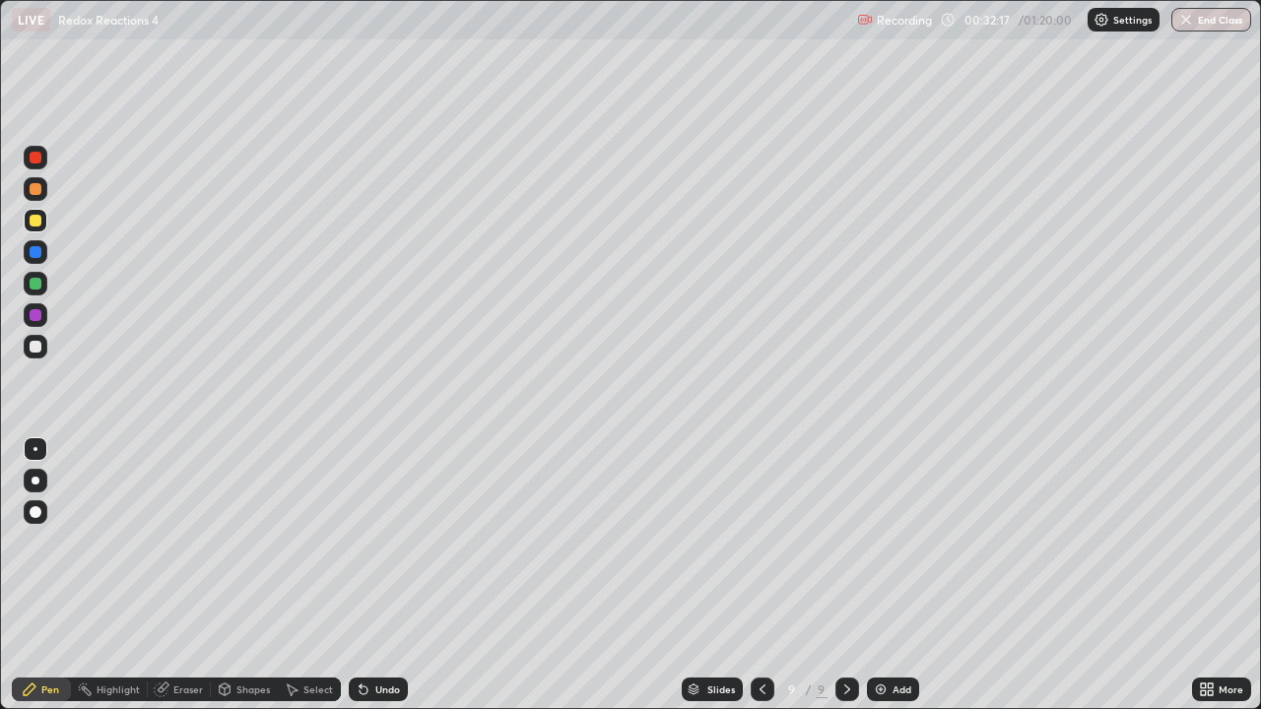
click at [369, 575] on div "Undo" at bounding box center [378, 690] width 59 height 24
click at [256, 575] on div "Shapes" at bounding box center [252, 690] width 33 height 10
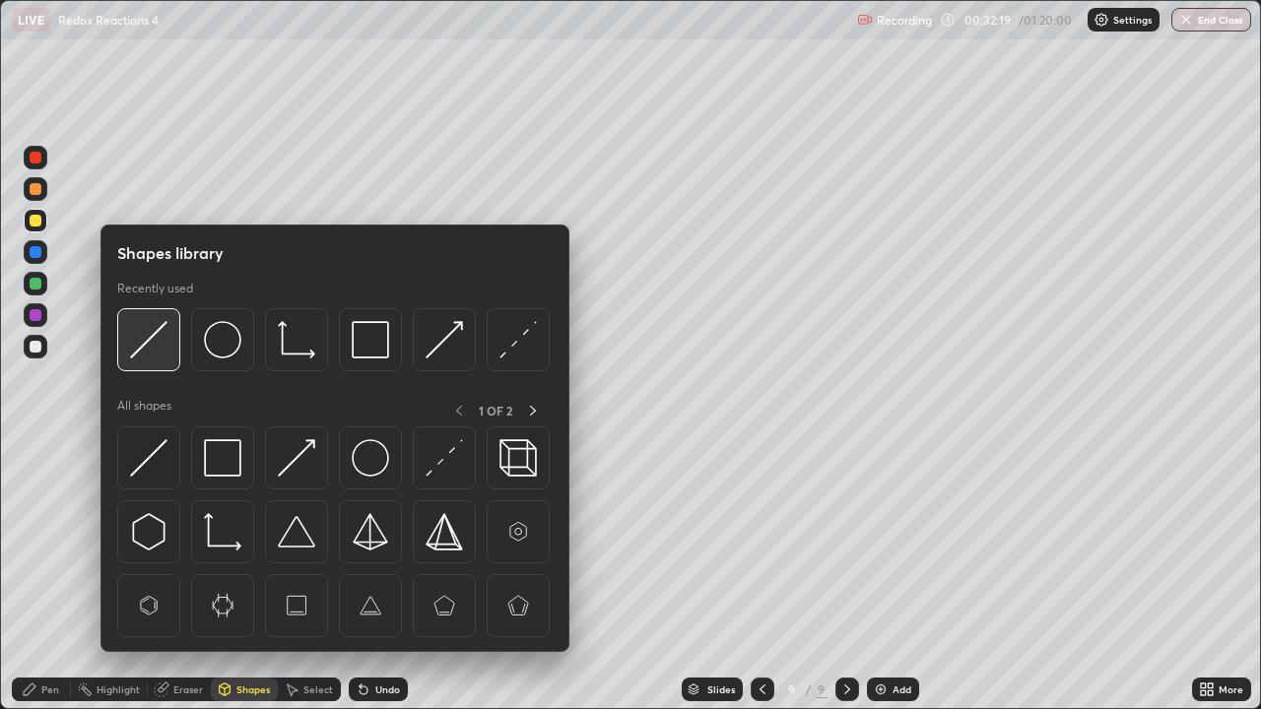
click at [139, 323] on img at bounding box center [148, 339] width 37 height 37
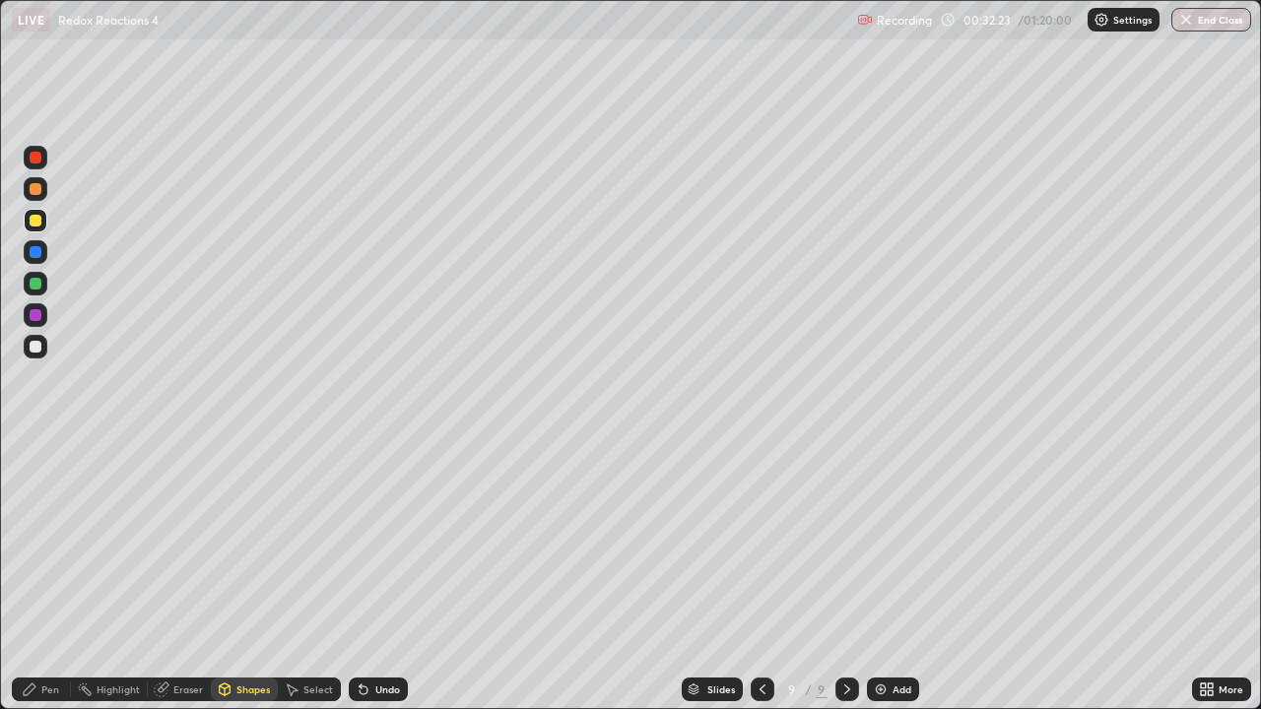
click at [45, 575] on div "Pen" at bounding box center [41, 690] width 59 height 24
click at [382, 575] on div "Undo" at bounding box center [387, 690] width 25 height 10
click at [888, 575] on div "Add" at bounding box center [893, 690] width 52 height 24
click at [350, 575] on div "Undo" at bounding box center [378, 690] width 59 height 24
click at [760, 575] on icon at bounding box center [762, 690] width 6 height 10
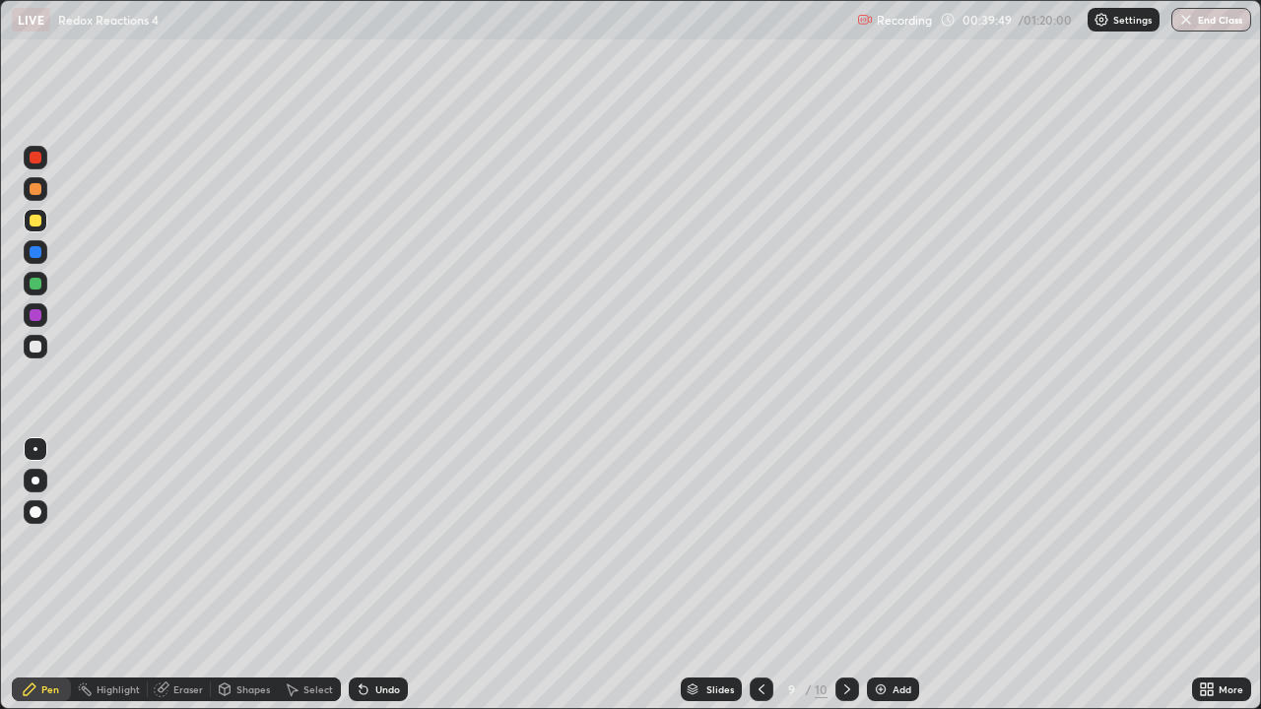
click at [760, 575] on icon at bounding box center [762, 690] width 6 height 10
click at [33, 346] on div at bounding box center [36, 347] width 12 height 12
click at [369, 575] on div "Undo" at bounding box center [378, 690] width 59 height 24
click at [32, 278] on div at bounding box center [36, 284] width 12 height 12
click at [38, 341] on div at bounding box center [36, 347] width 24 height 24
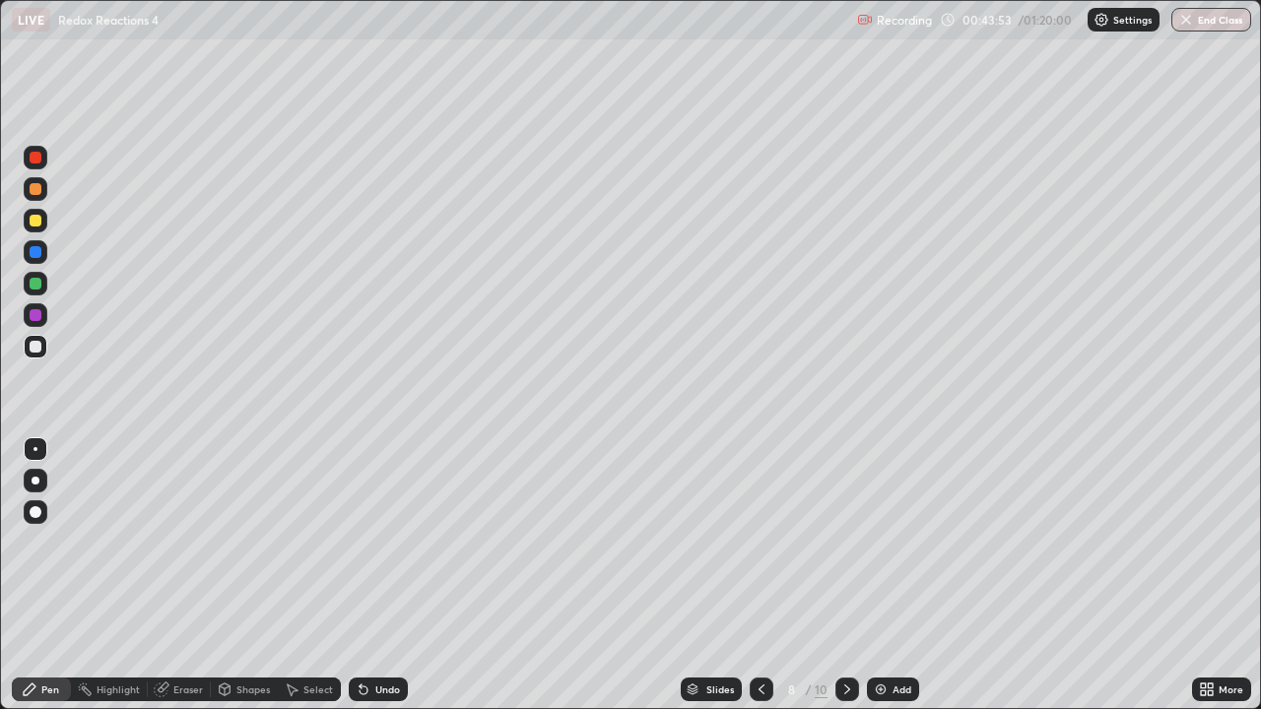
click at [36, 315] on div at bounding box center [36, 315] width 12 height 12
click at [39, 349] on div at bounding box center [36, 347] width 12 height 12
click at [43, 157] on div at bounding box center [36, 158] width 24 height 24
click at [44, 189] on div at bounding box center [36, 189] width 24 height 24
click at [377, 575] on div "Undo" at bounding box center [387, 690] width 25 height 10
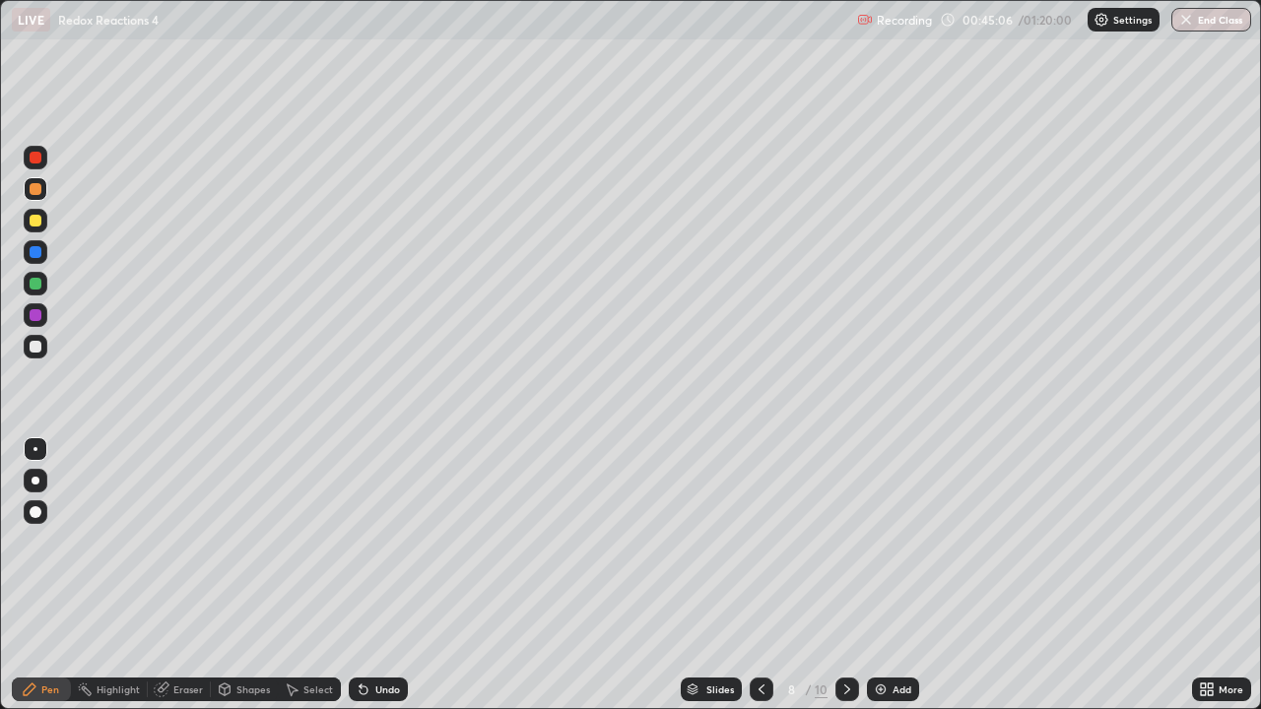
click at [375, 575] on div "Undo" at bounding box center [387, 690] width 25 height 10
click at [31, 287] on div at bounding box center [36, 284] width 12 height 12
click at [43, 224] on div at bounding box center [36, 221] width 24 height 24
click at [39, 346] on div at bounding box center [36, 347] width 12 height 12
click at [850, 575] on div at bounding box center [847, 690] width 24 height 24
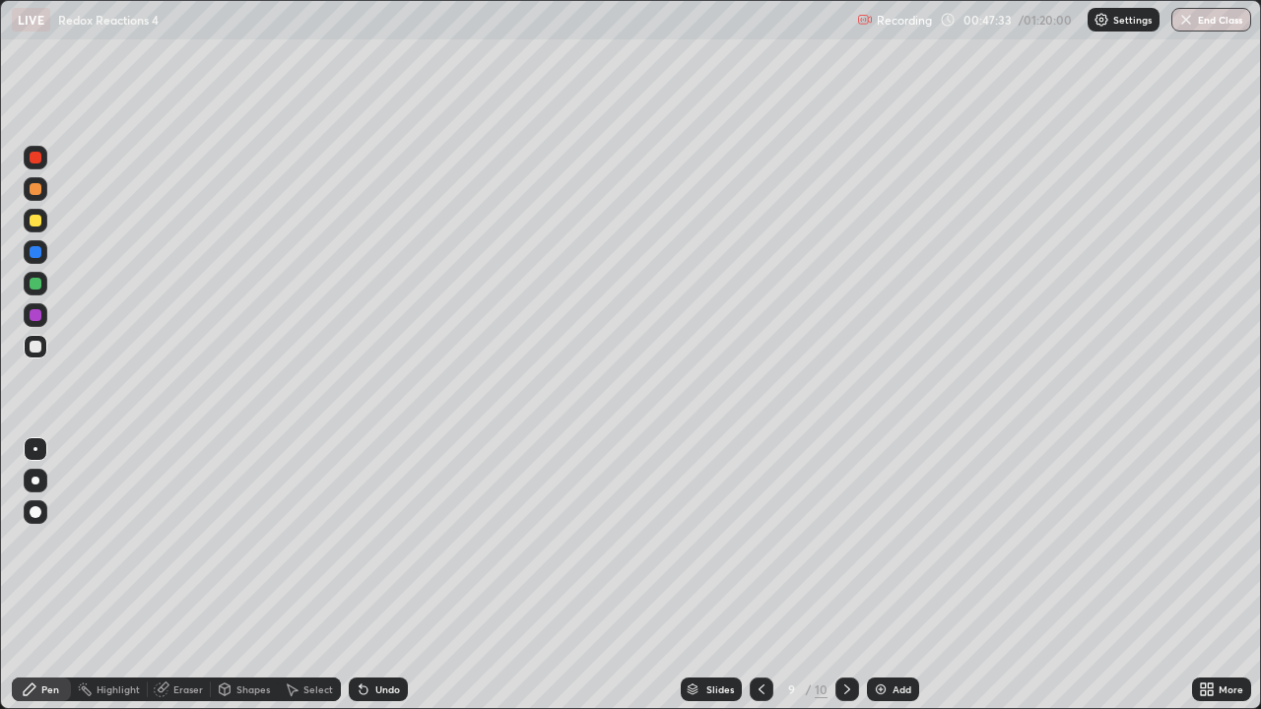
click at [36, 285] on div at bounding box center [36, 284] width 12 height 12
click at [36, 315] on div at bounding box center [36, 315] width 12 height 12
click at [33, 344] on div at bounding box center [36, 347] width 12 height 12
click at [45, 257] on div at bounding box center [36, 252] width 24 height 24
click at [42, 191] on div at bounding box center [36, 189] width 24 height 24
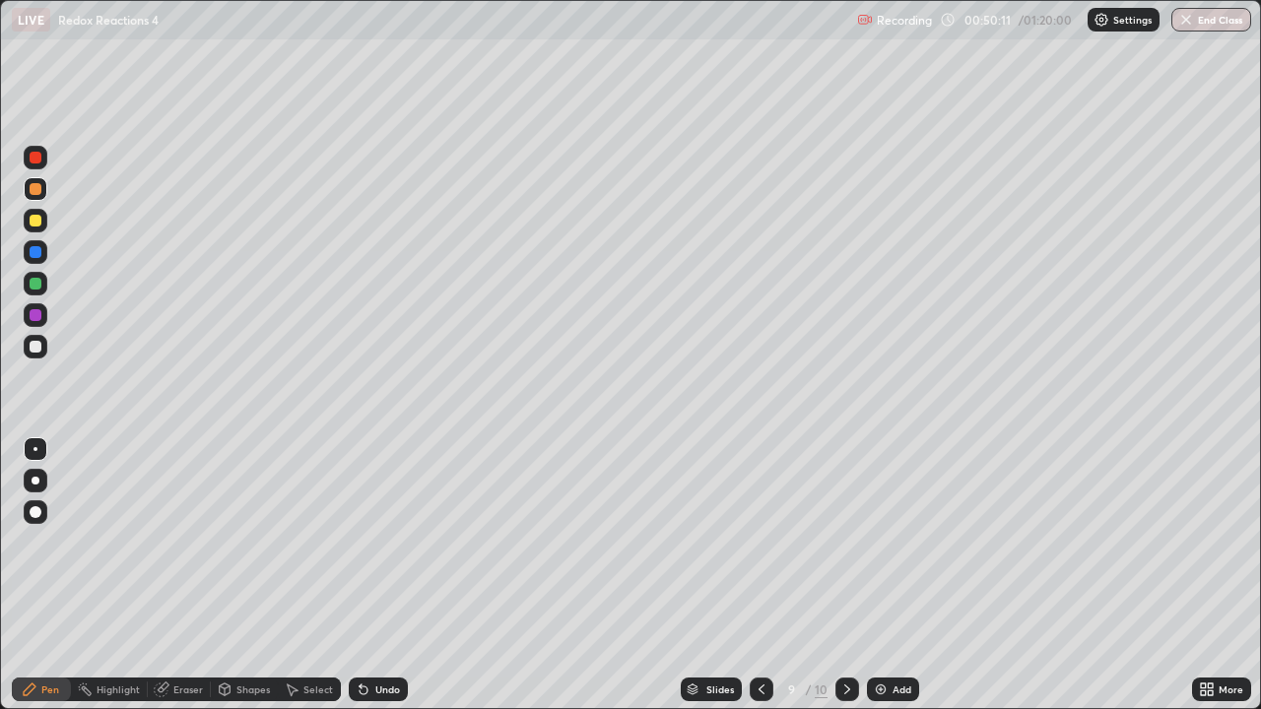
click at [36, 252] on div at bounding box center [36, 252] width 12 height 12
click at [44, 342] on div at bounding box center [36, 347] width 24 height 24
click at [760, 575] on icon at bounding box center [762, 690] width 16 height 16
click at [844, 575] on icon at bounding box center [847, 690] width 16 height 16
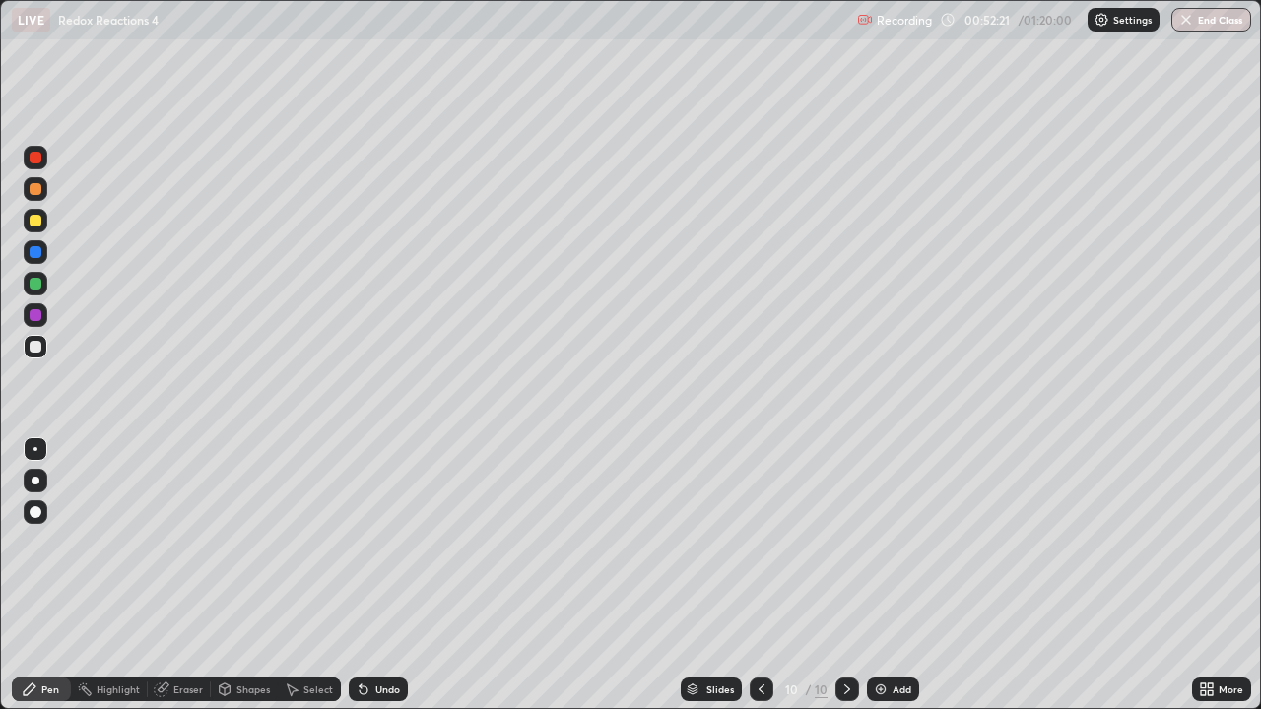
click at [761, 575] on icon at bounding box center [762, 690] width 16 height 16
click at [383, 575] on div "Undo" at bounding box center [387, 690] width 25 height 10
click at [375, 575] on div "Undo" at bounding box center [387, 690] width 25 height 10
click at [43, 279] on div at bounding box center [36, 284] width 24 height 24
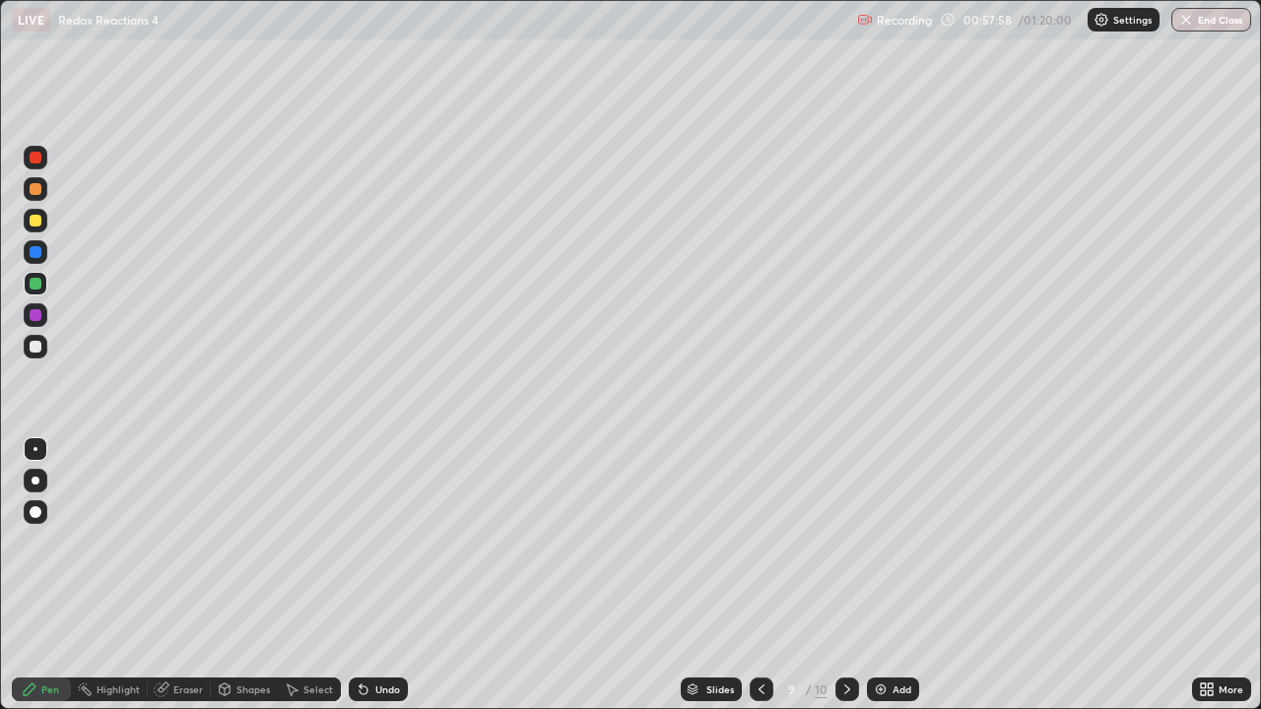
click at [842, 575] on icon at bounding box center [847, 690] width 16 height 16
click at [769, 575] on div at bounding box center [762, 690] width 24 height 24
click at [759, 575] on icon at bounding box center [762, 690] width 16 height 16
click at [760, 575] on icon at bounding box center [762, 690] width 16 height 16
click at [845, 575] on icon at bounding box center [847, 690] width 16 height 16
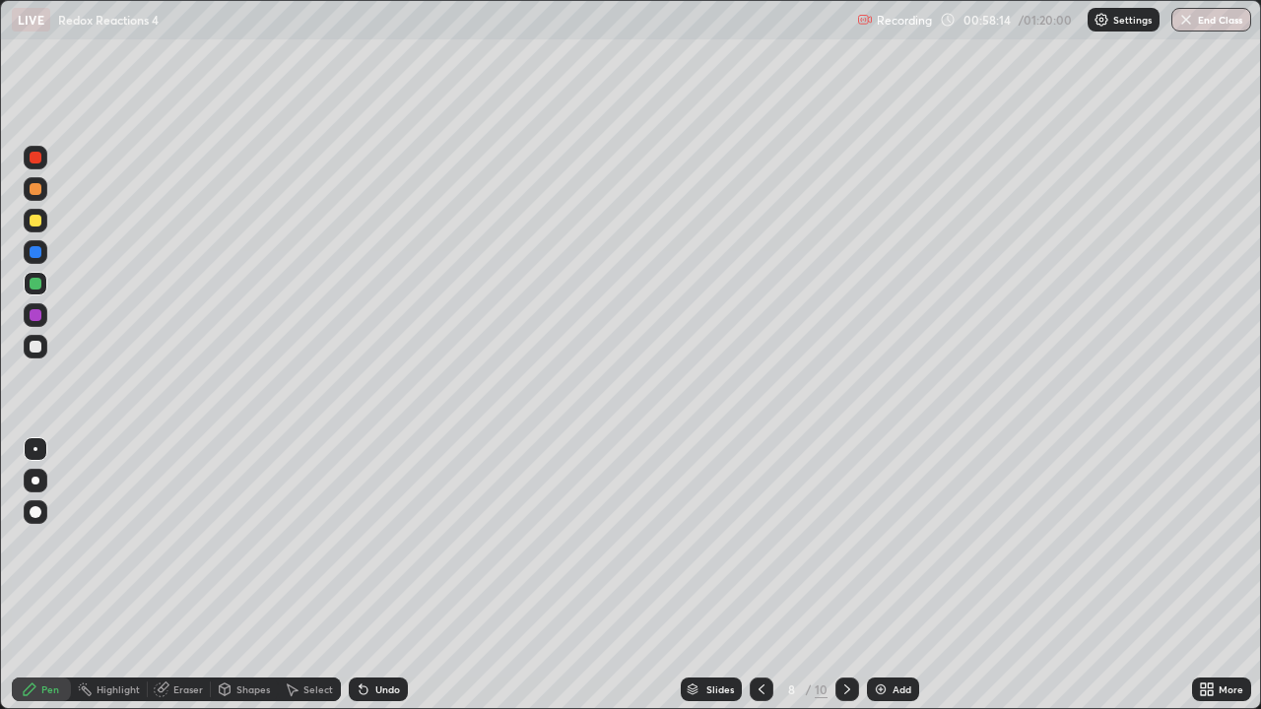
click at [845, 575] on icon at bounding box center [847, 690] width 16 height 16
click at [760, 575] on icon at bounding box center [762, 690] width 16 height 16
click at [845, 575] on icon at bounding box center [847, 690] width 16 height 16
click at [844, 575] on icon at bounding box center [847, 690] width 16 height 16
click at [757, 575] on icon at bounding box center [762, 690] width 16 height 16
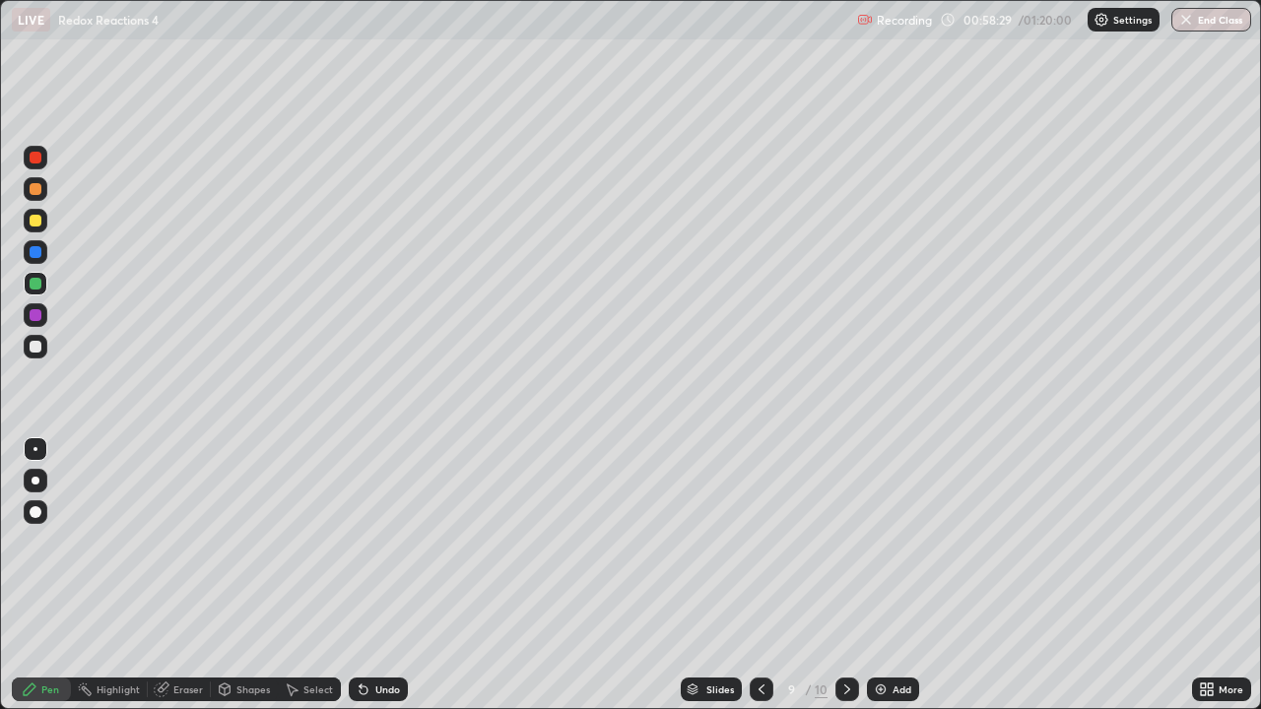
click at [762, 575] on icon at bounding box center [762, 690] width 16 height 16
click at [849, 575] on icon at bounding box center [847, 690] width 16 height 16
click at [889, 575] on div "Add" at bounding box center [893, 690] width 52 height 24
click at [44, 224] on div at bounding box center [36, 221] width 24 height 24
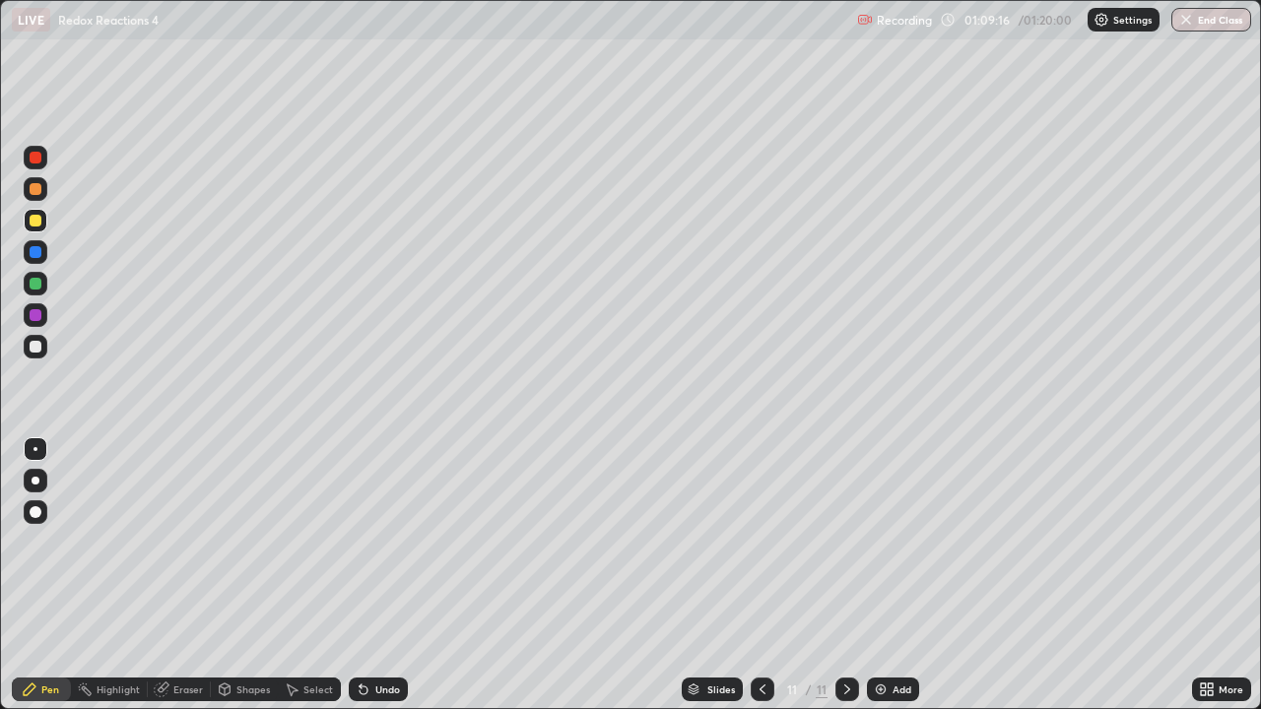
click at [42, 188] on div at bounding box center [36, 189] width 24 height 24
click at [881, 575] on img at bounding box center [881, 690] width 16 height 16
click at [45, 339] on div at bounding box center [36, 347] width 24 height 24
click at [36, 284] on div at bounding box center [36, 284] width 12 height 12
click at [42, 316] on div at bounding box center [36, 315] width 24 height 24
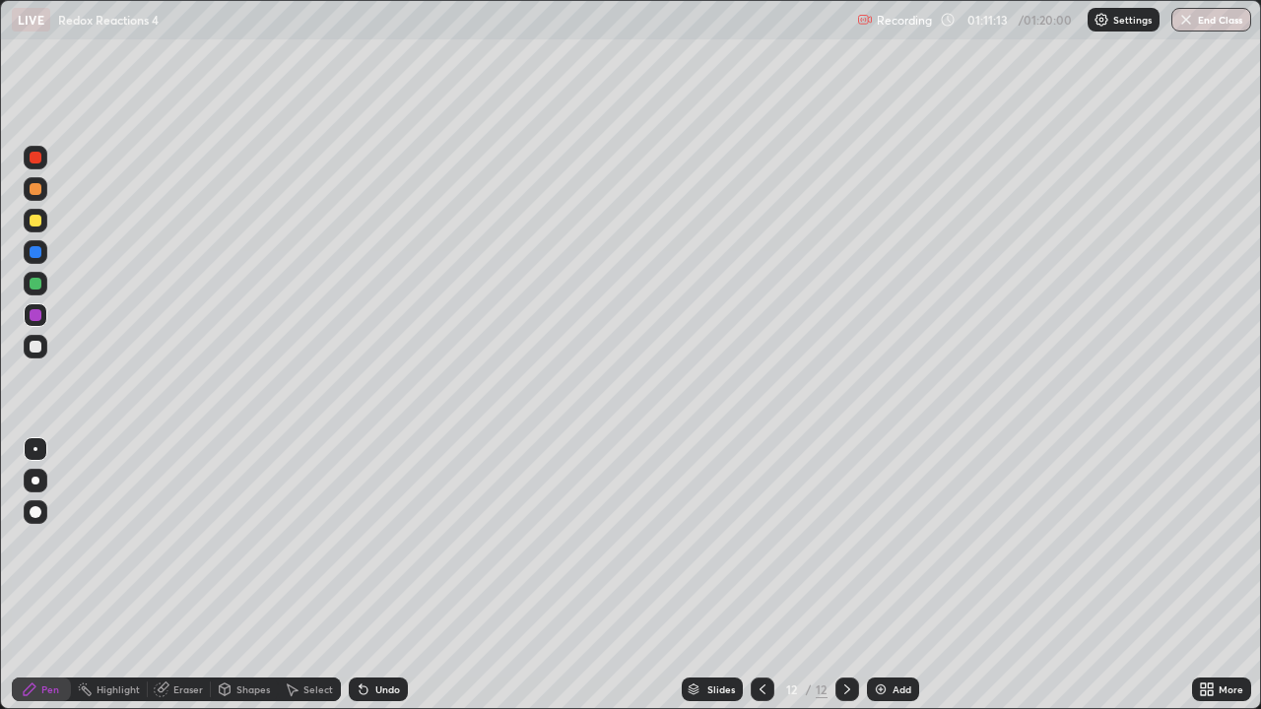
click at [44, 225] on div at bounding box center [36, 221] width 24 height 24
click at [385, 575] on div "Undo" at bounding box center [387, 690] width 25 height 10
click at [45, 340] on div at bounding box center [36, 347] width 24 height 24
click at [760, 575] on icon at bounding box center [763, 690] width 16 height 16
click at [737, 575] on div "Slides" at bounding box center [712, 690] width 61 height 24
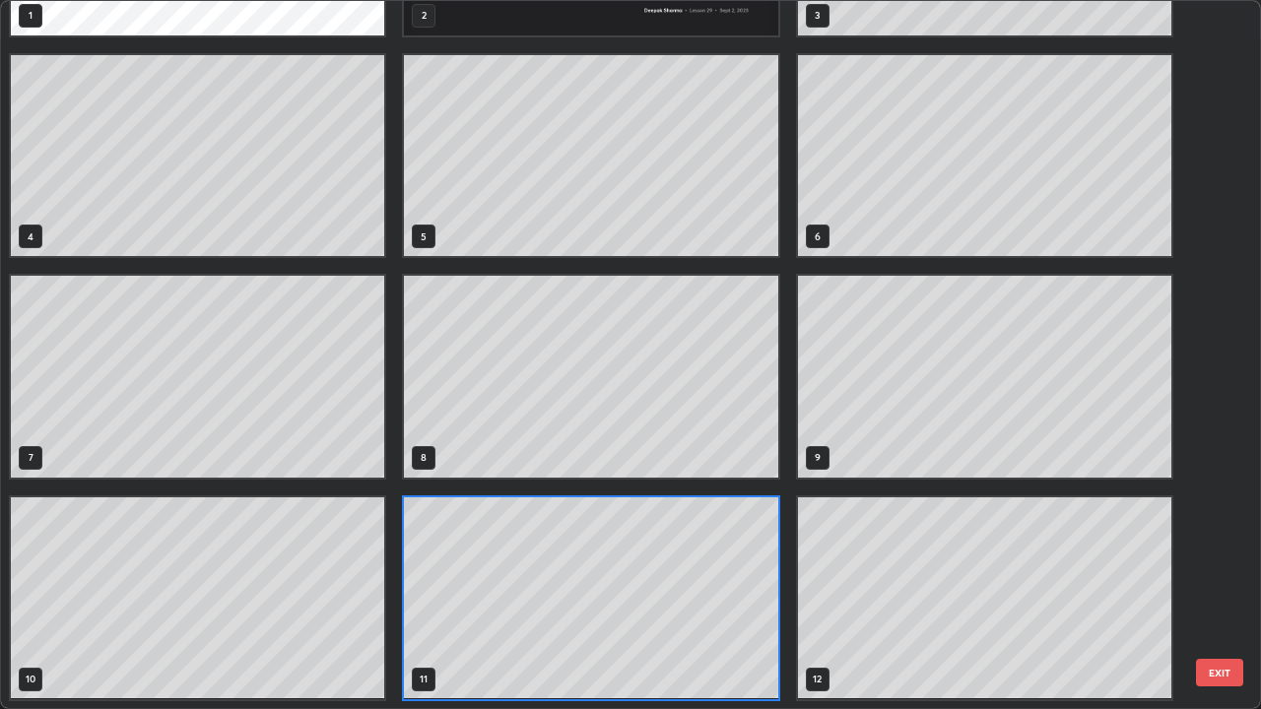
scroll to position [701, 1249]
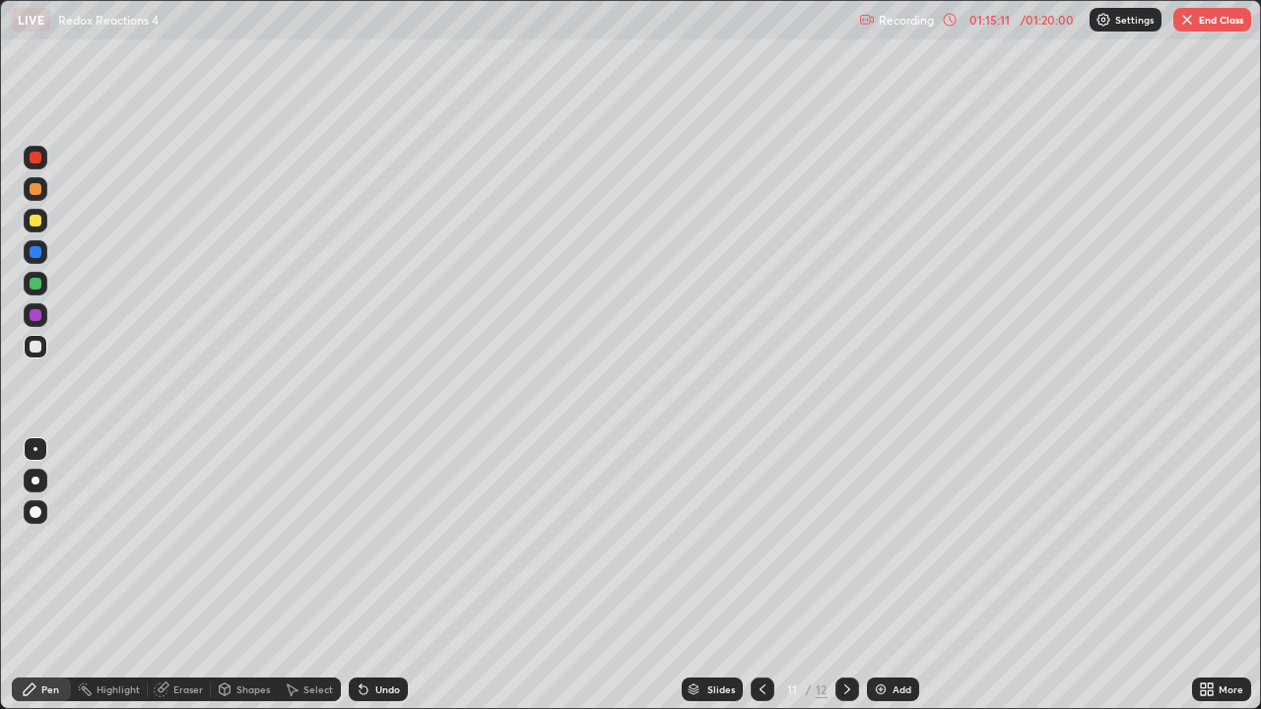
click at [760, 575] on icon at bounding box center [763, 690] width 16 height 16
click at [761, 575] on icon at bounding box center [763, 690] width 16 height 16
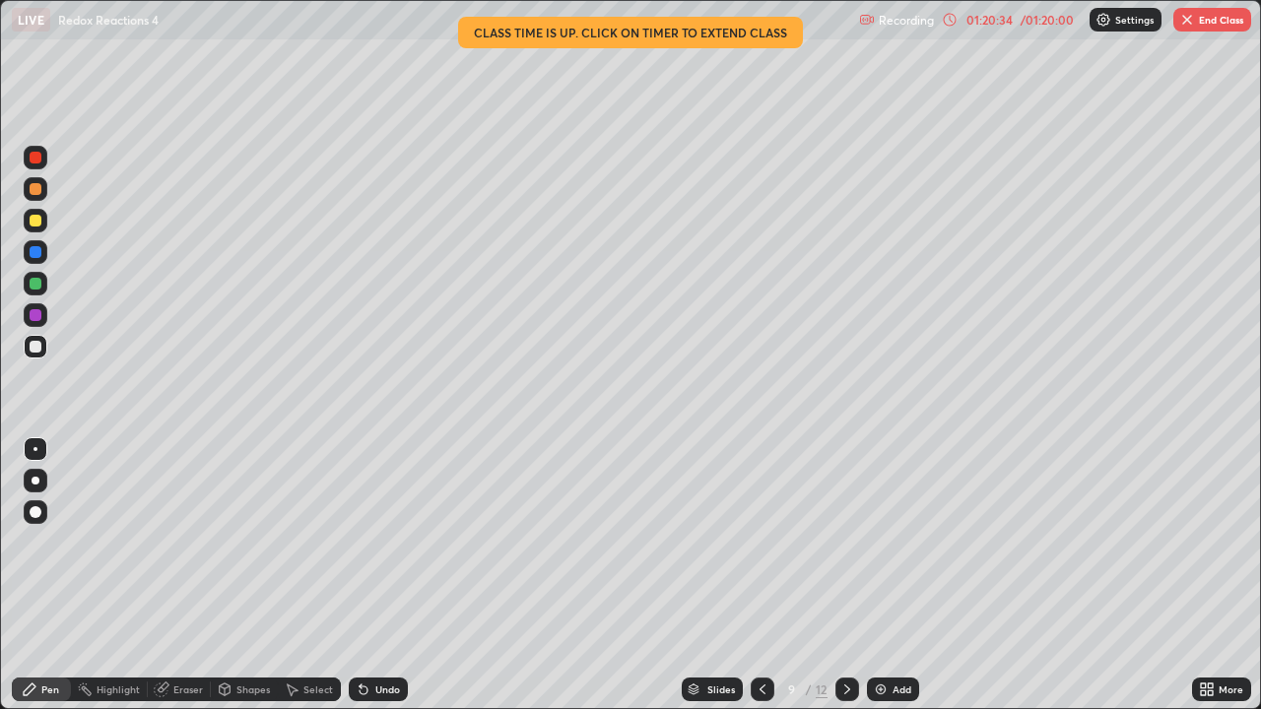
click at [1216, 31] on button "End Class" at bounding box center [1212, 20] width 78 height 24
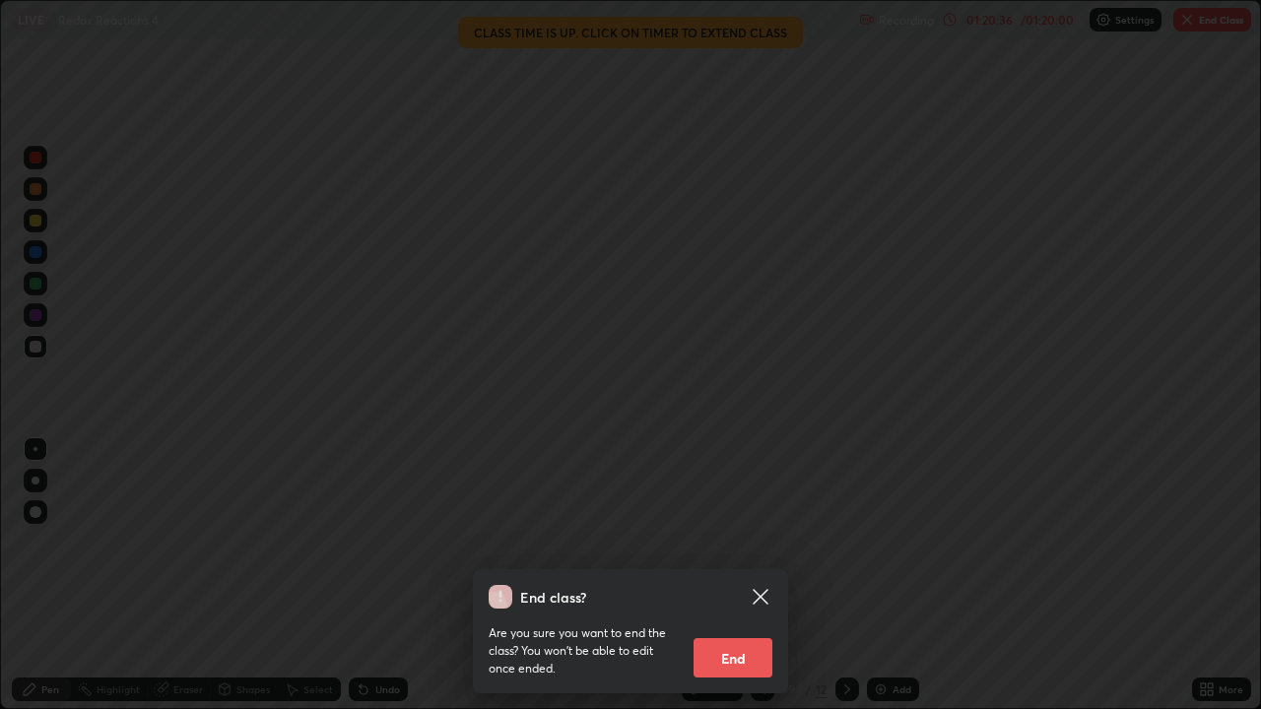
click at [727, 575] on button "End" at bounding box center [732, 657] width 79 height 39
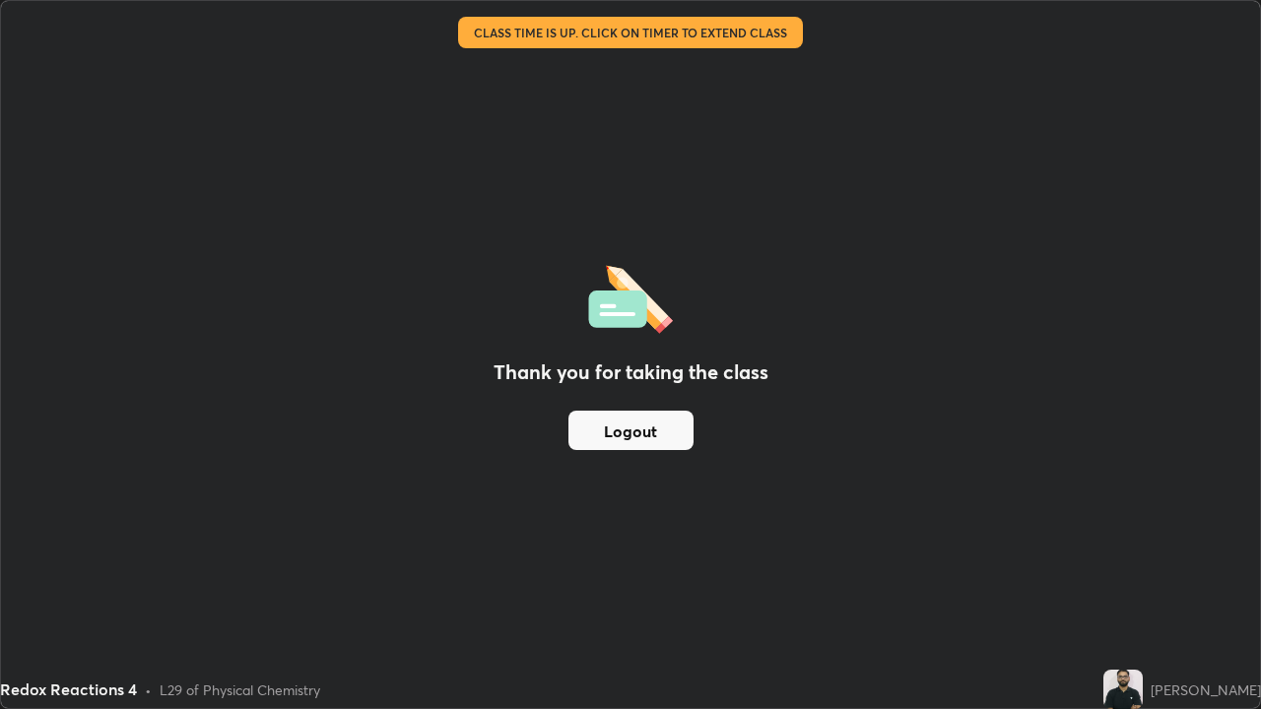
click at [645, 441] on button "Logout" at bounding box center [630, 430] width 125 height 39
